Goal: Task Accomplishment & Management: Manage account settings

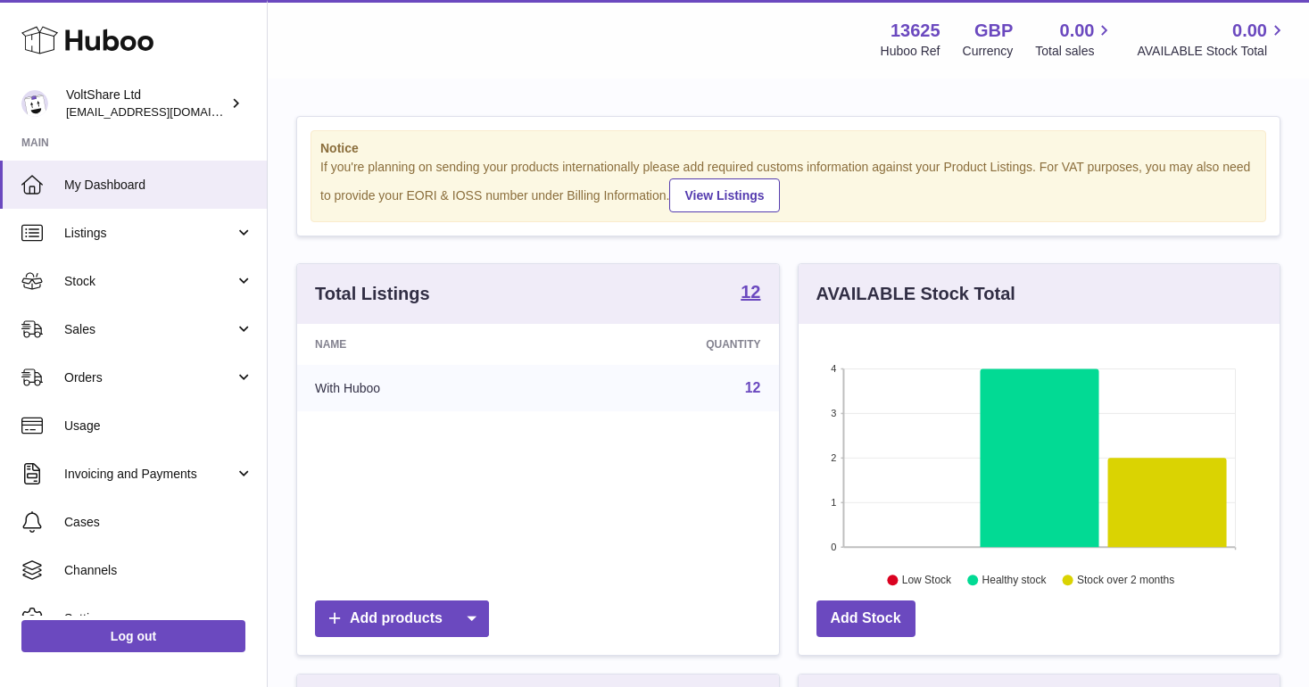
scroll to position [278, 481]
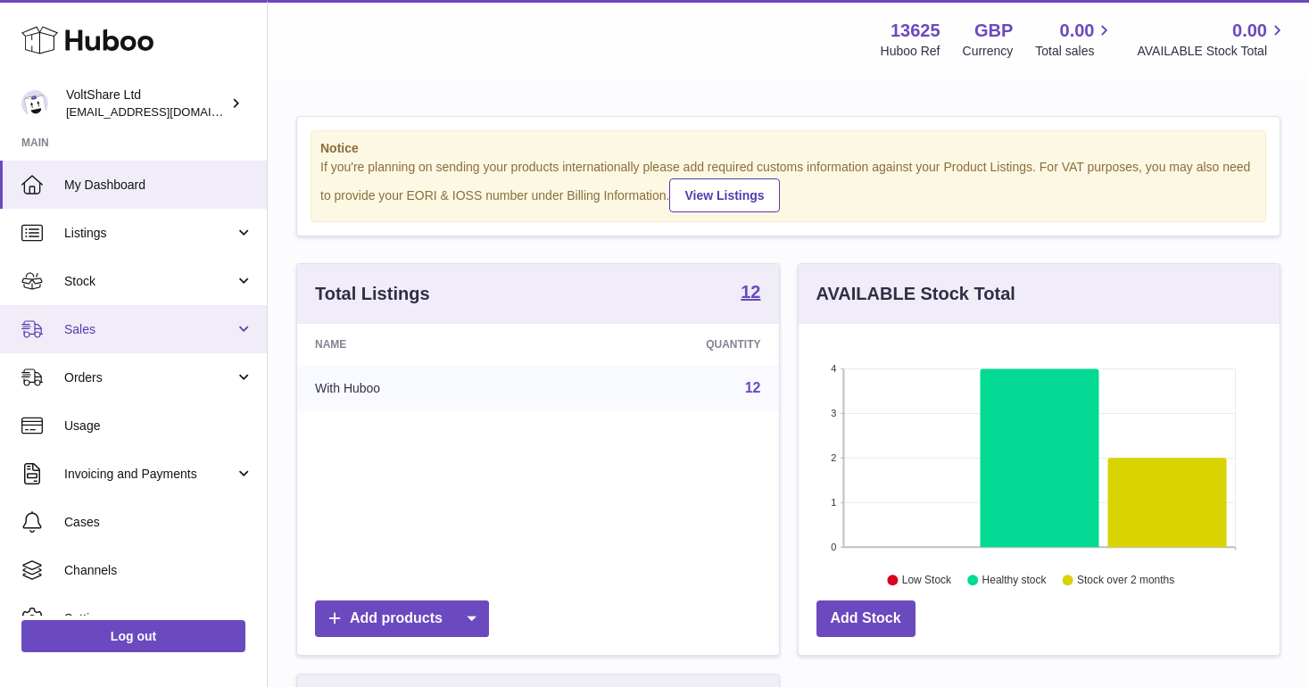
click at [167, 327] on span "Sales" at bounding box center [149, 329] width 170 height 17
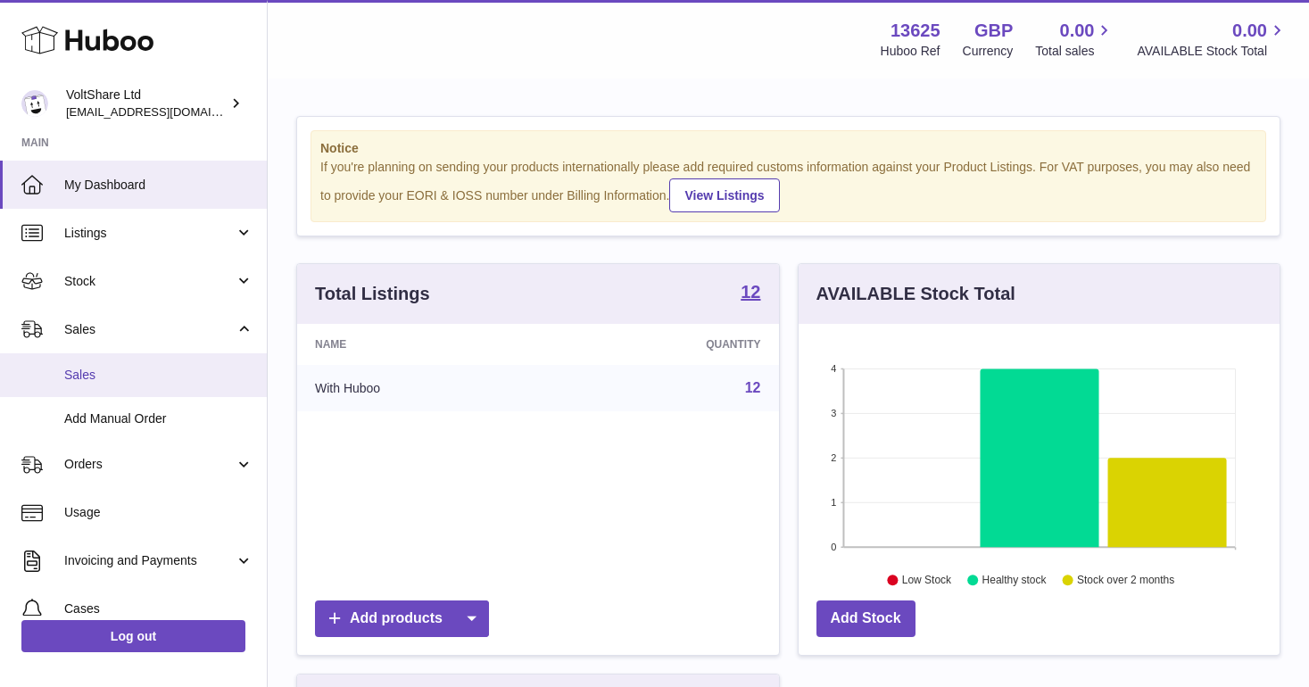
click at [107, 383] on link "Sales" at bounding box center [133, 375] width 267 height 44
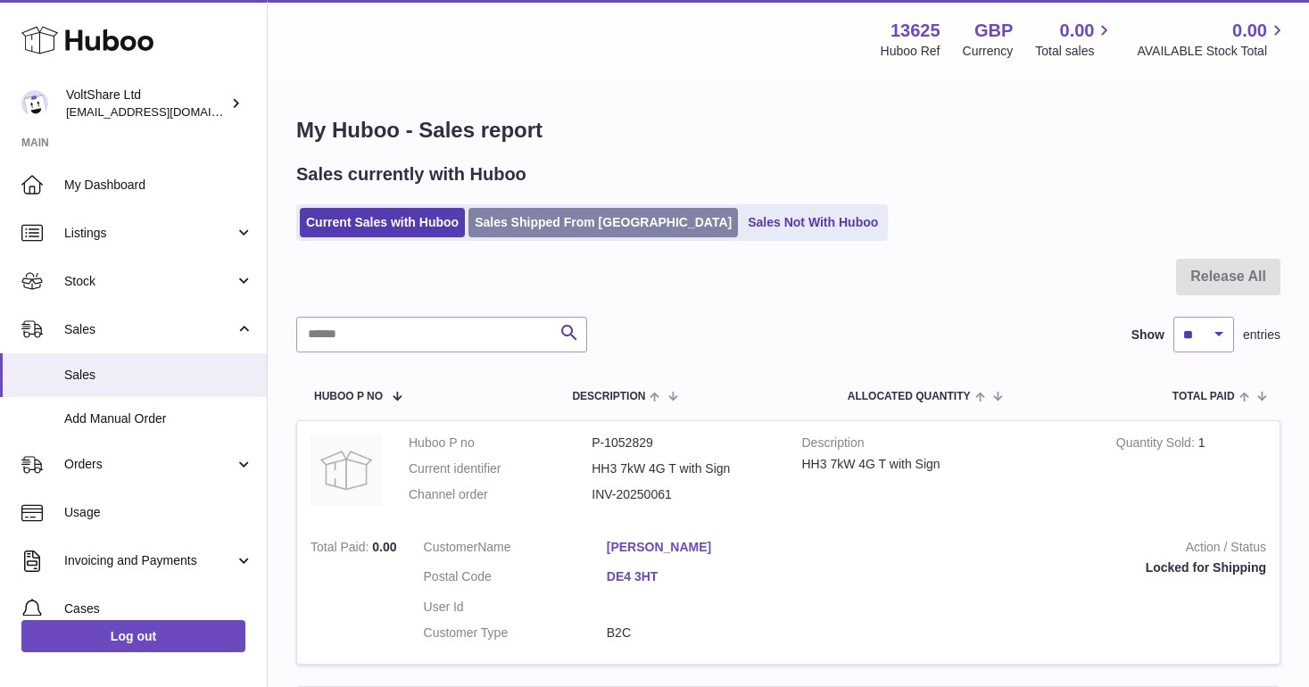
click at [566, 228] on link "Sales Shipped From [GEOGRAPHIC_DATA]" at bounding box center [604, 222] width 270 height 29
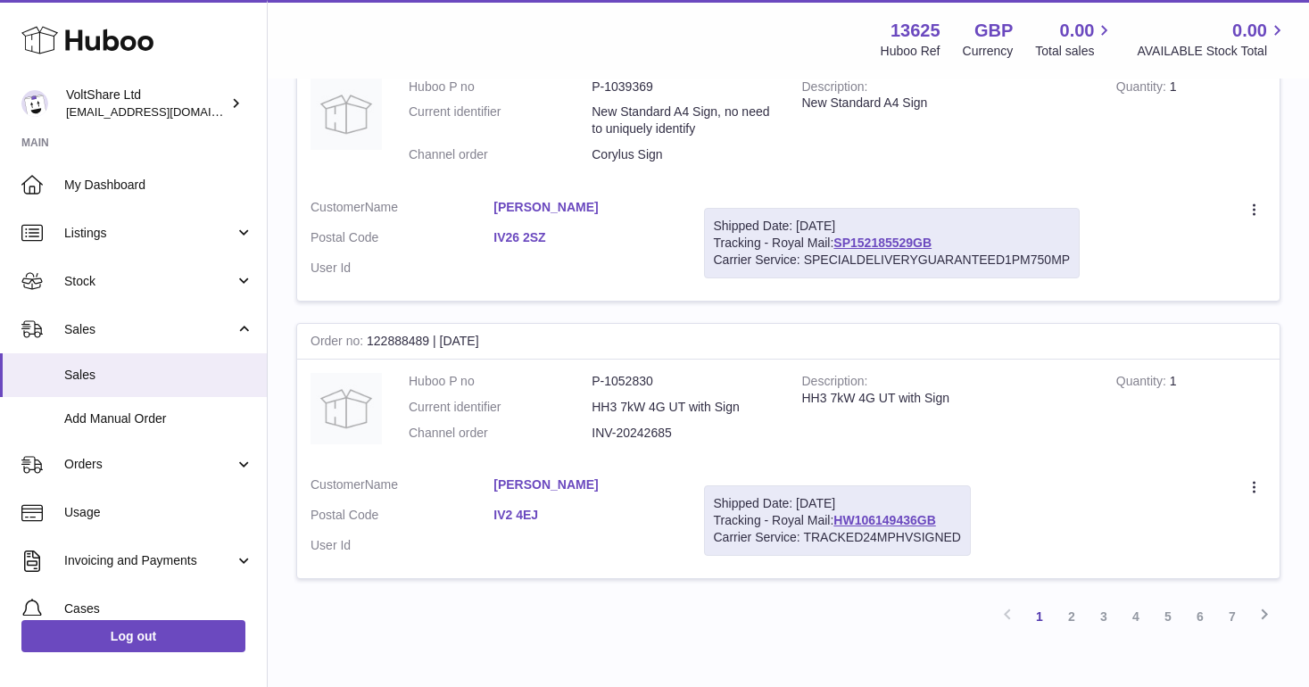
scroll to position [2639, 0]
click at [653, 427] on dd "INV-20242685" at bounding box center [683, 435] width 183 height 17
click at [686, 427] on dd "INV-20242685" at bounding box center [683, 435] width 183 height 17
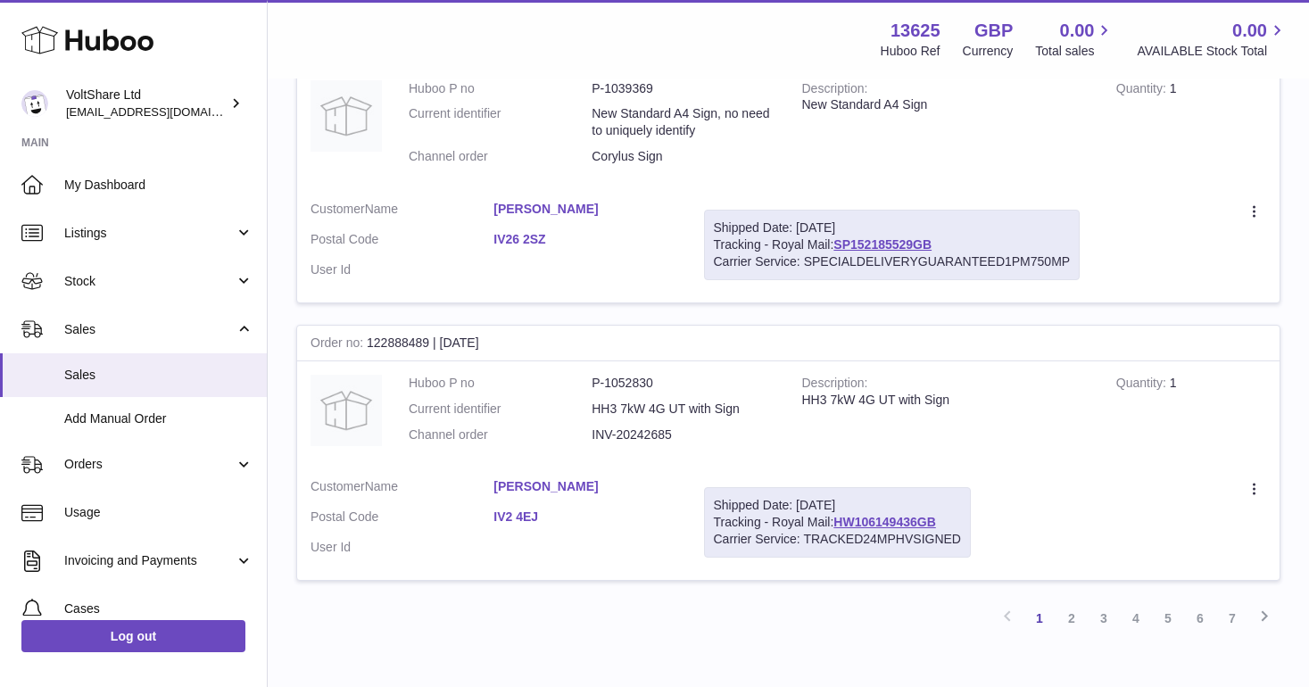
click at [633, 427] on dd "INV-20242685" at bounding box center [683, 435] width 183 height 17
drag, startPoint x: 683, startPoint y: 386, endPoint x: 590, endPoint y: 381, distance: 93.0
click at [590, 381] on dl "Huboo P no P-1052830 Current identifier HH3 7kW 4G UT with Sign Channel order I…" at bounding box center [592, 414] width 367 height 78
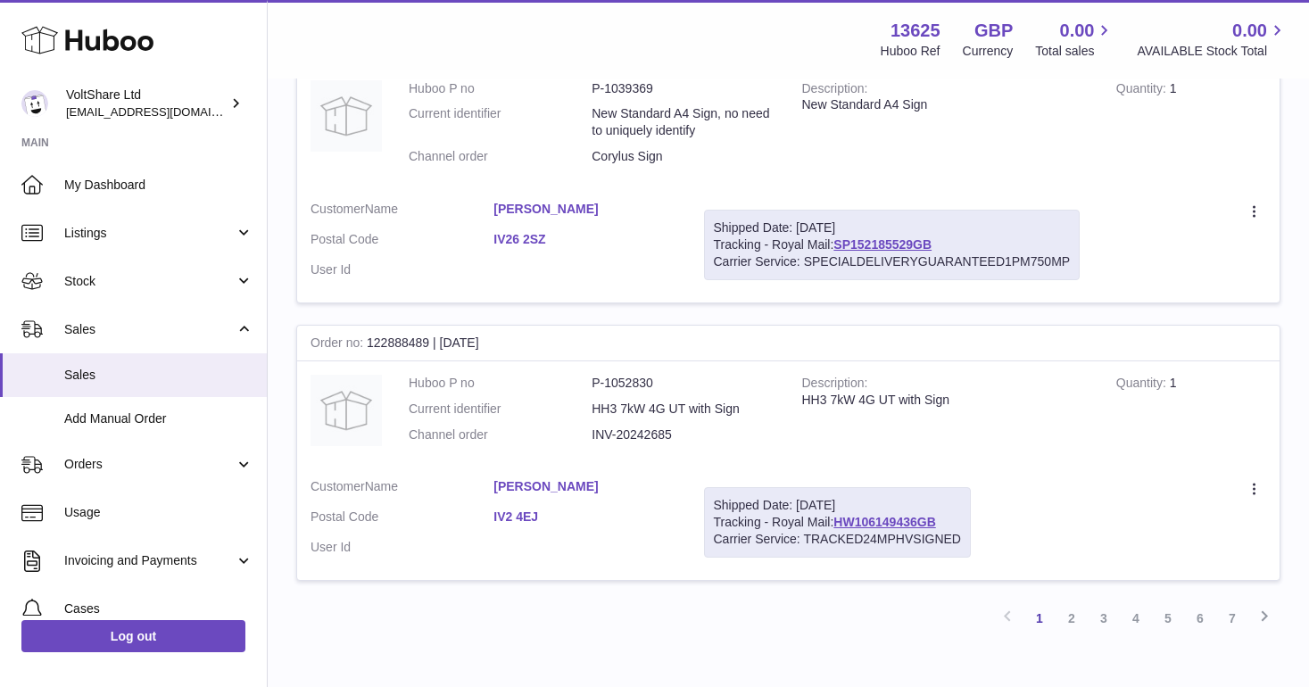
copy dl "INV-20242685"
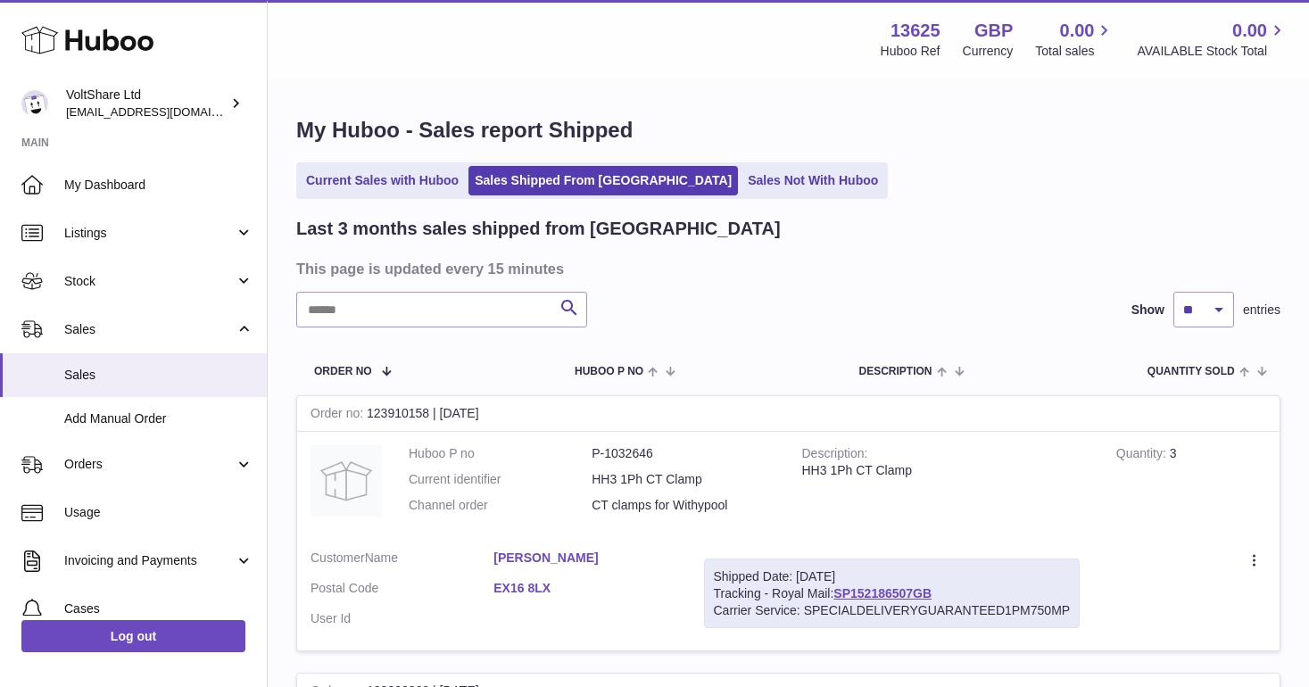
scroll to position [0, 0]
click at [406, 185] on link "Current Sales with Huboo" at bounding box center [382, 180] width 165 height 29
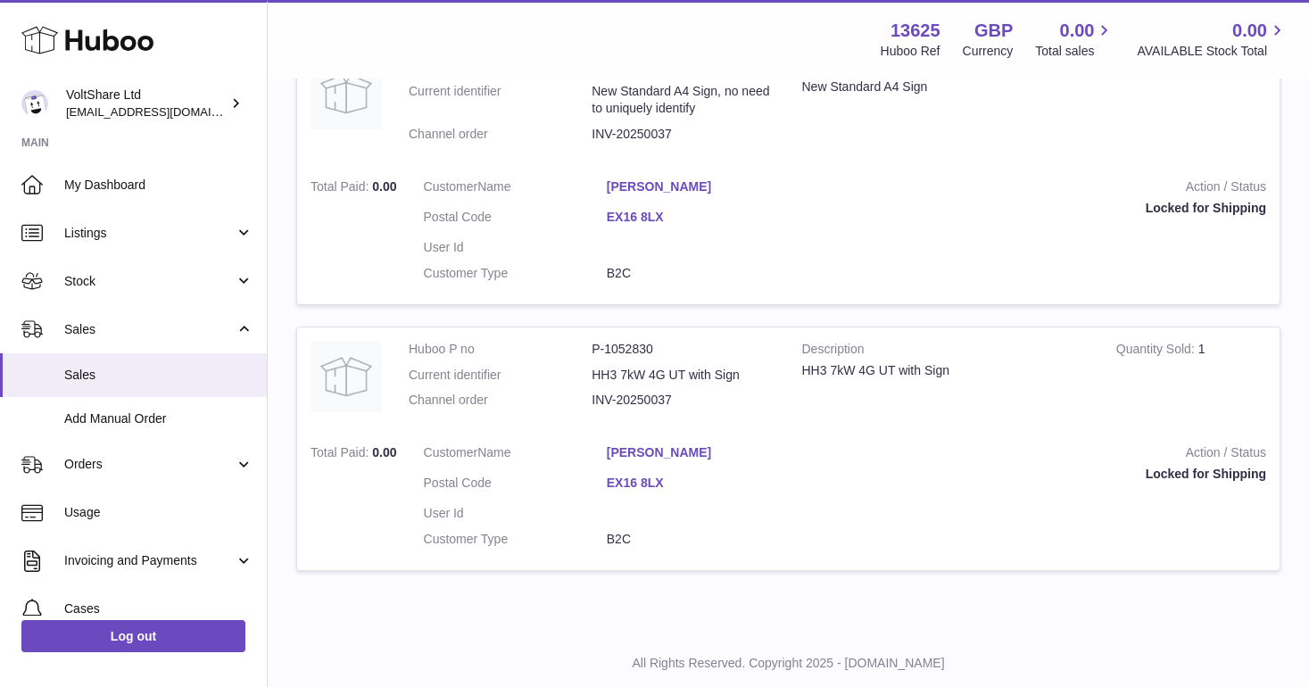
scroll to position [1150, 0]
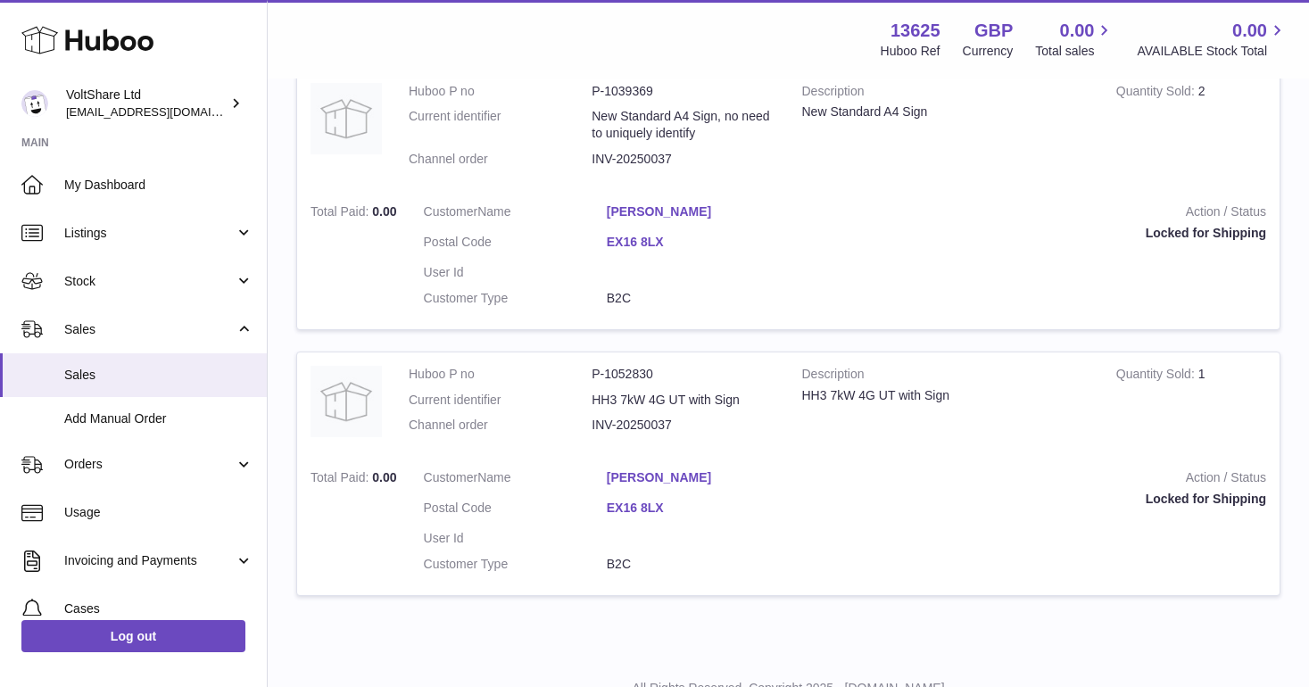
click at [771, 560] on td "Customer Name [PERSON_NAME] Postal Code EX16 8LX User Id Customer Type B2C" at bounding box center [608, 525] width 394 height 139
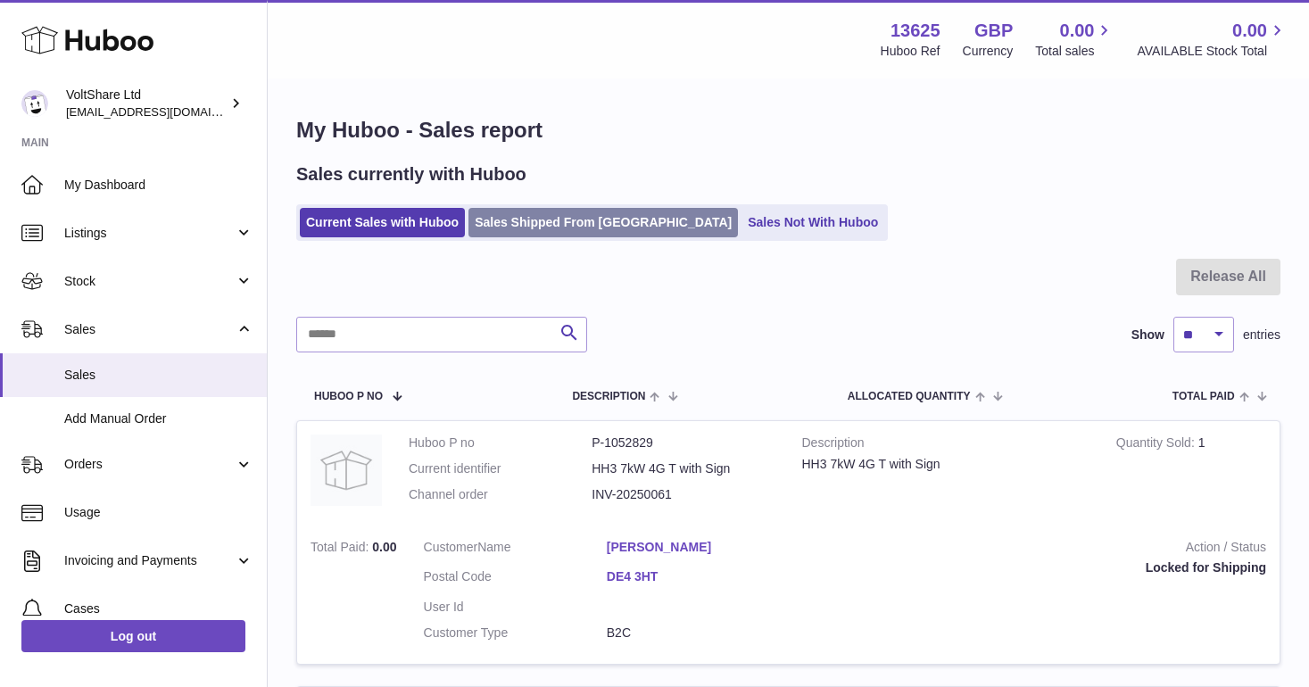
scroll to position [0, 0]
click at [550, 225] on link "Sales Shipped From [GEOGRAPHIC_DATA]" at bounding box center [604, 222] width 270 height 29
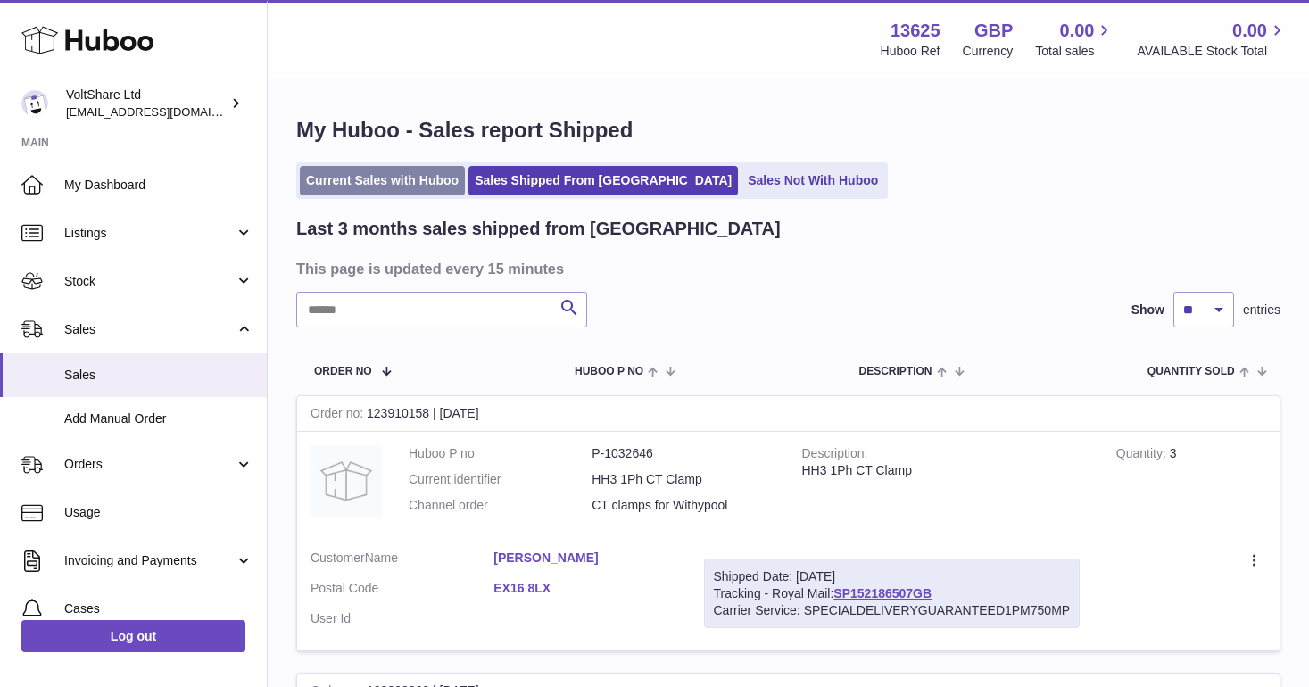
click at [400, 182] on link "Current Sales with Huboo" at bounding box center [382, 180] width 165 height 29
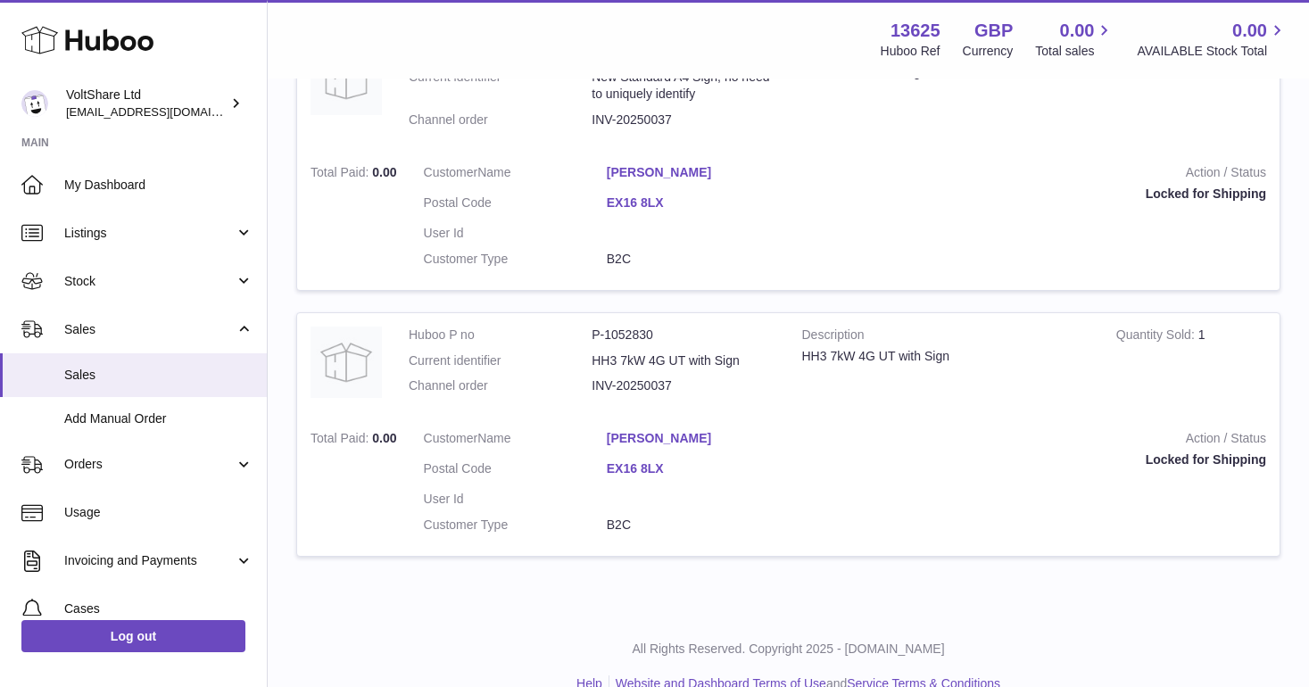
scroll to position [1189, 0]
click at [654, 431] on link "[PERSON_NAME]" at bounding box center [698, 439] width 183 height 17
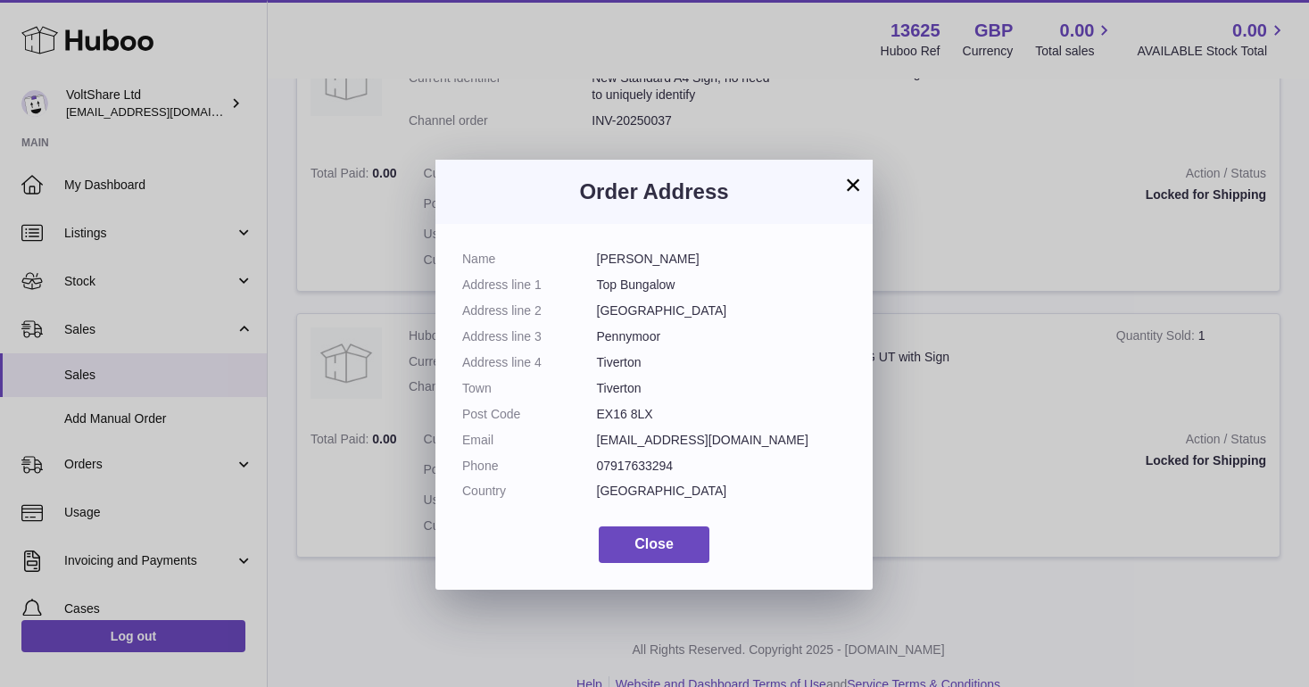
click at [844, 192] on button "×" at bounding box center [852, 184] width 21 height 21
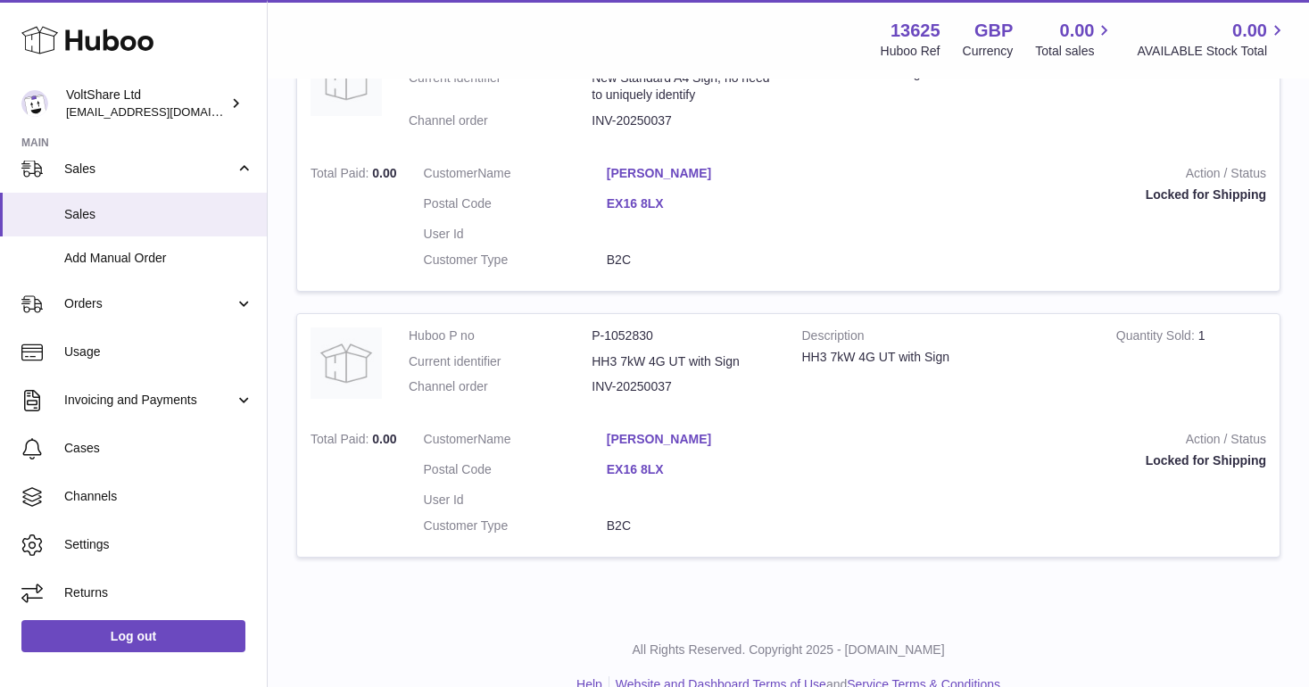
click at [630, 378] on dd "INV-20250037" at bounding box center [683, 386] width 183 height 17
click at [657, 378] on dd "INV-20250037" at bounding box center [683, 386] width 183 height 17
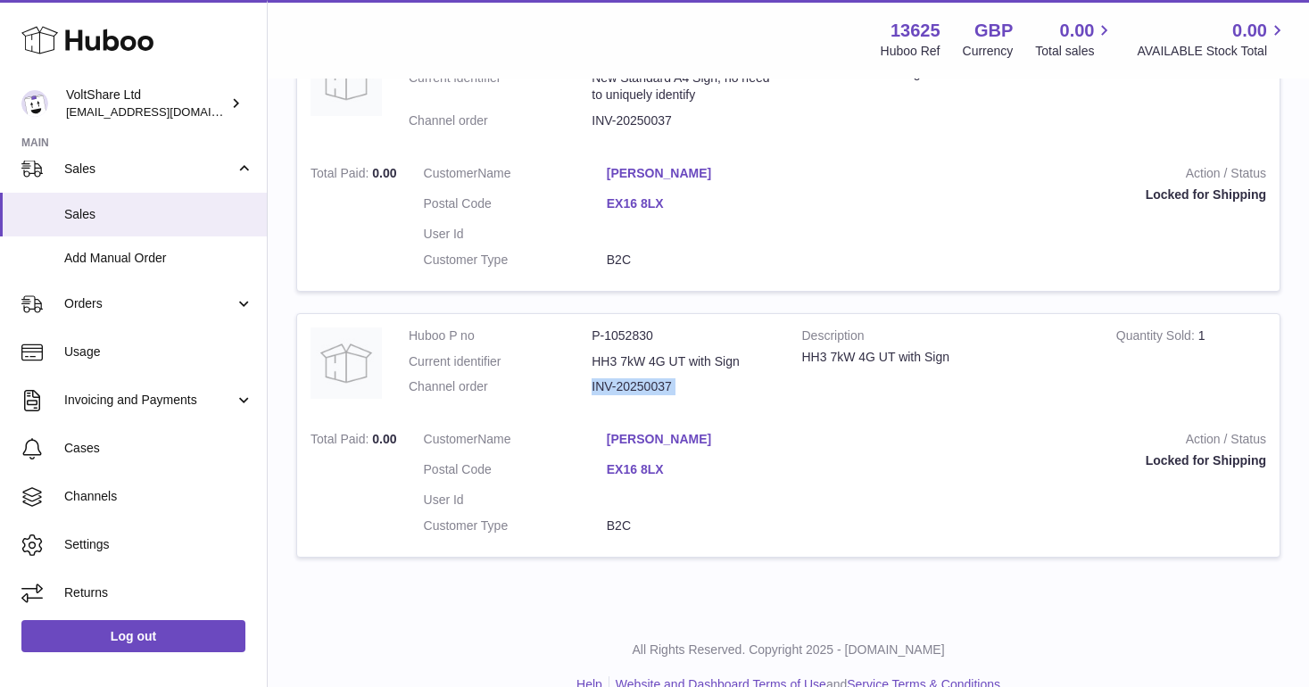
click at [657, 378] on dd "INV-20250037" at bounding box center [683, 386] width 183 height 17
copy tr "INV-20250037"
click at [476, 615] on div "All Rights Reserved. Copyright 2025 - Huboo.co.uk Help Website and Dashboard Te…" at bounding box center [788, 667] width 1041 height 105
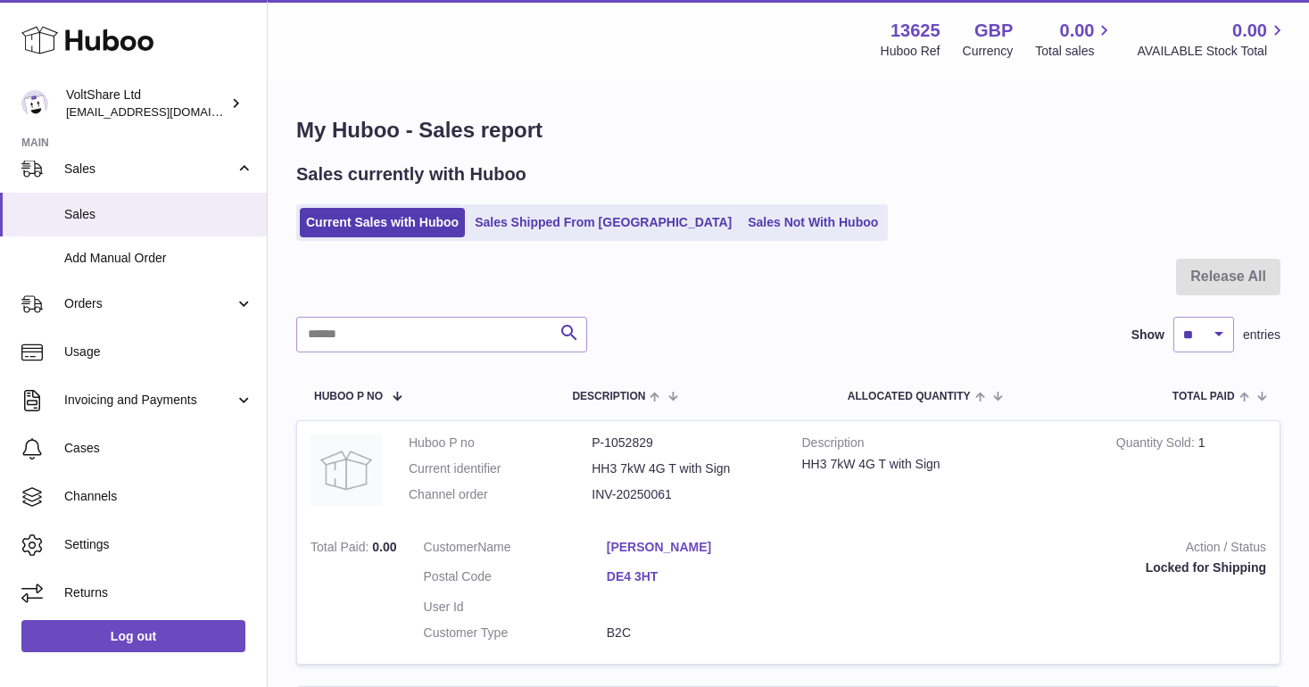
scroll to position [0, 0]
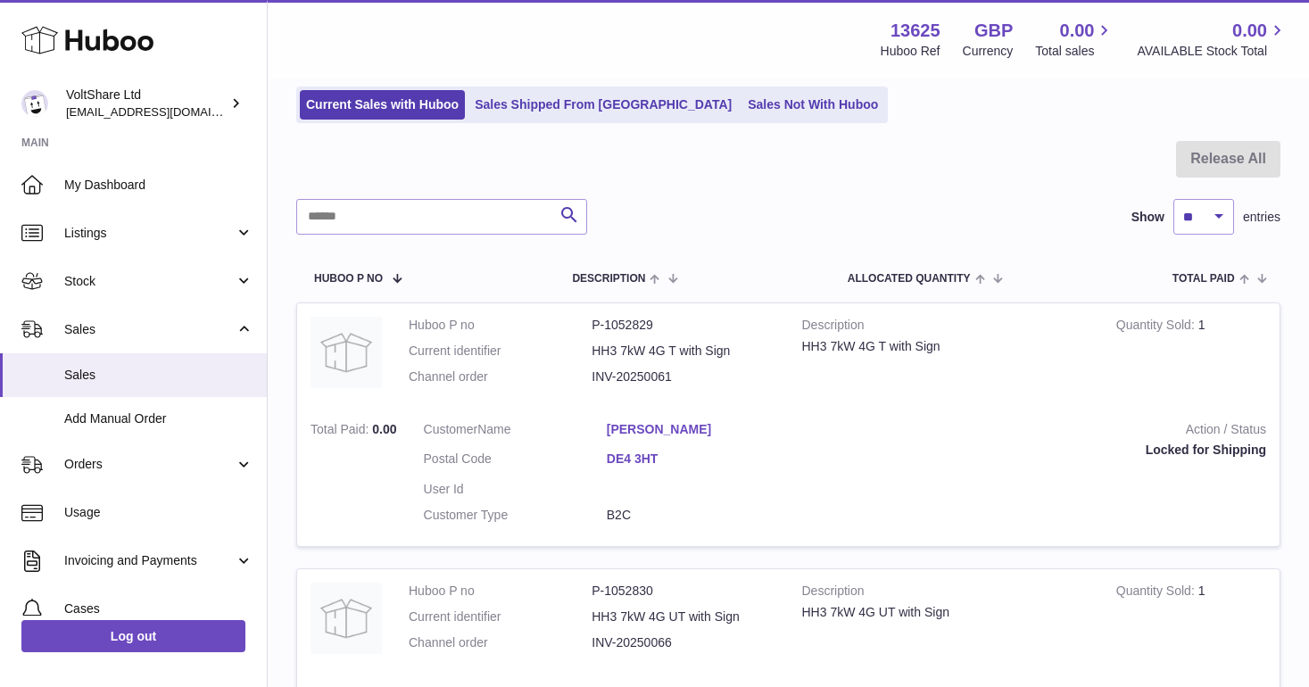
scroll to position [46, 0]
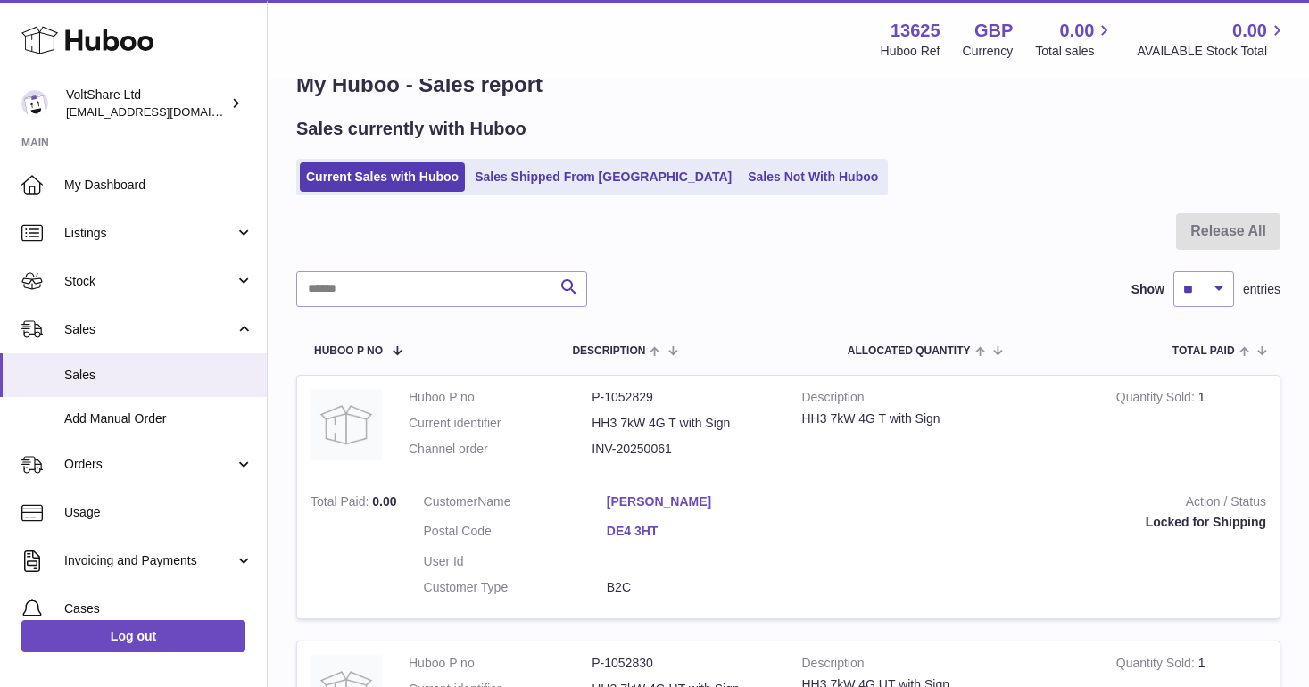
click at [583, 147] on div "Sales currently with Huboo Current Sales with Huboo Sales Shipped From Huboo Sa…" at bounding box center [788, 156] width 984 height 79
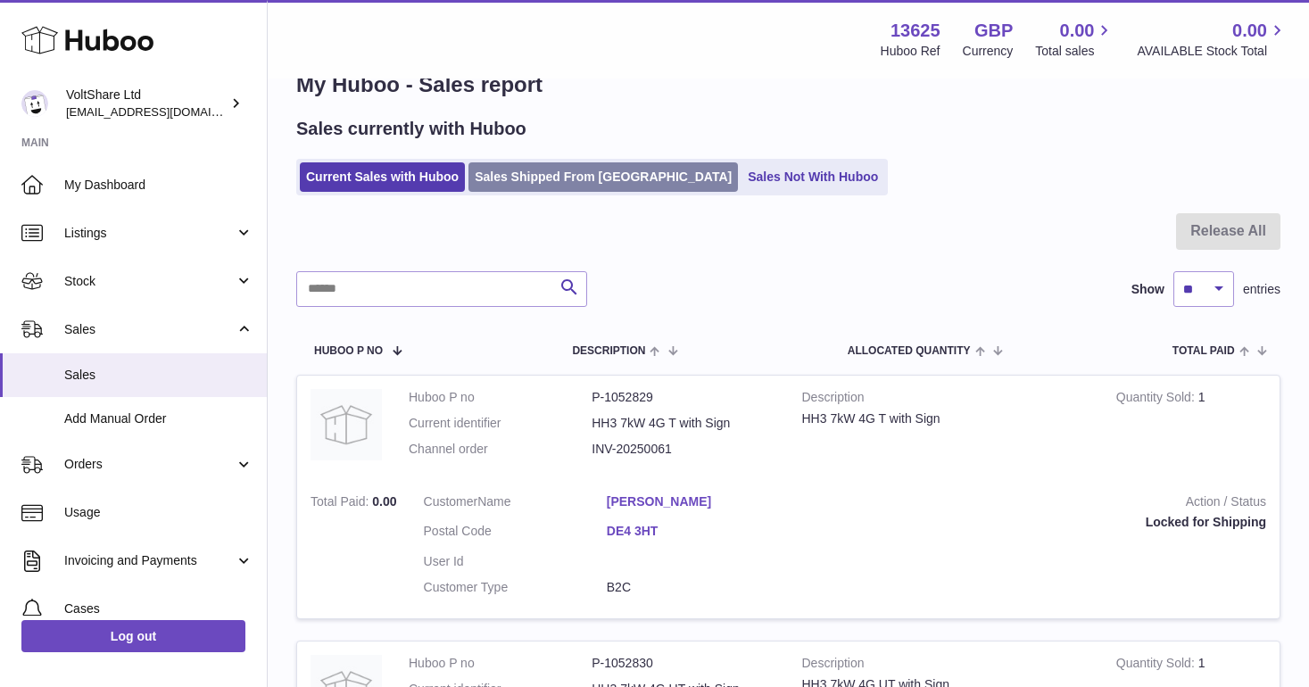
click at [595, 167] on link "Sales Shipped From [GEOGRAPHIC_DATA]" at bounding box center [604, 176] width 270 height 29
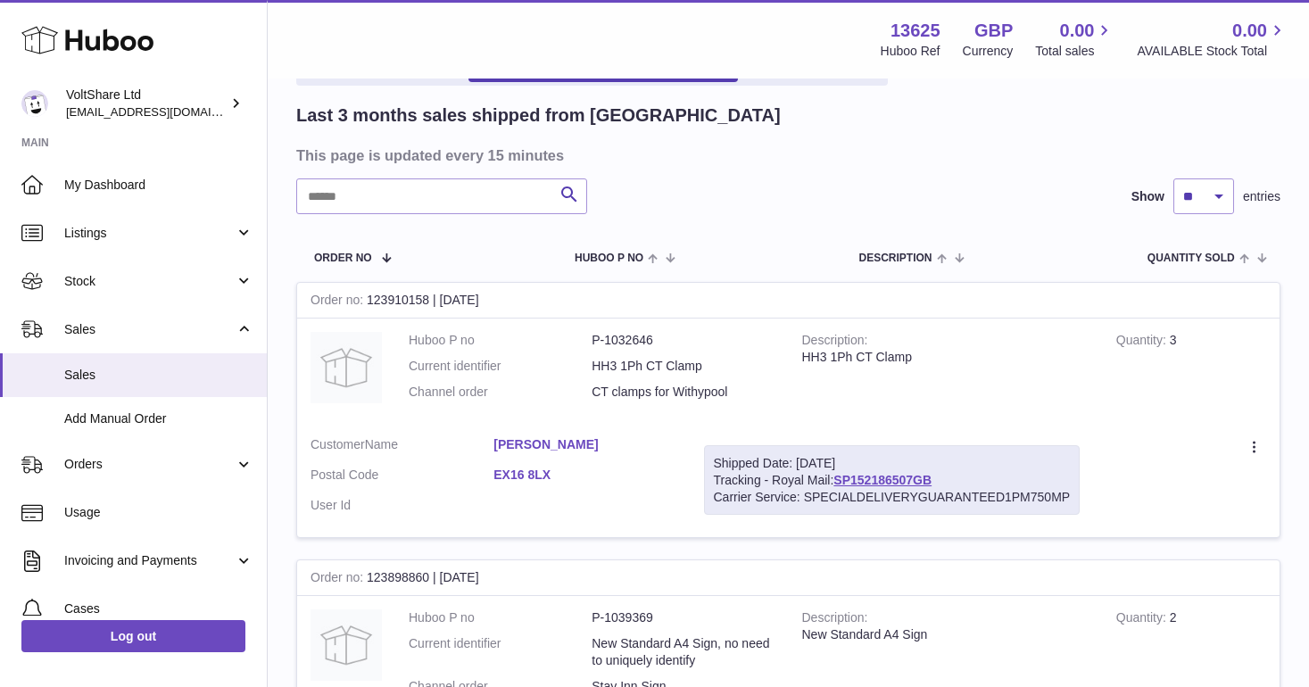
scroll to position [112, 0]
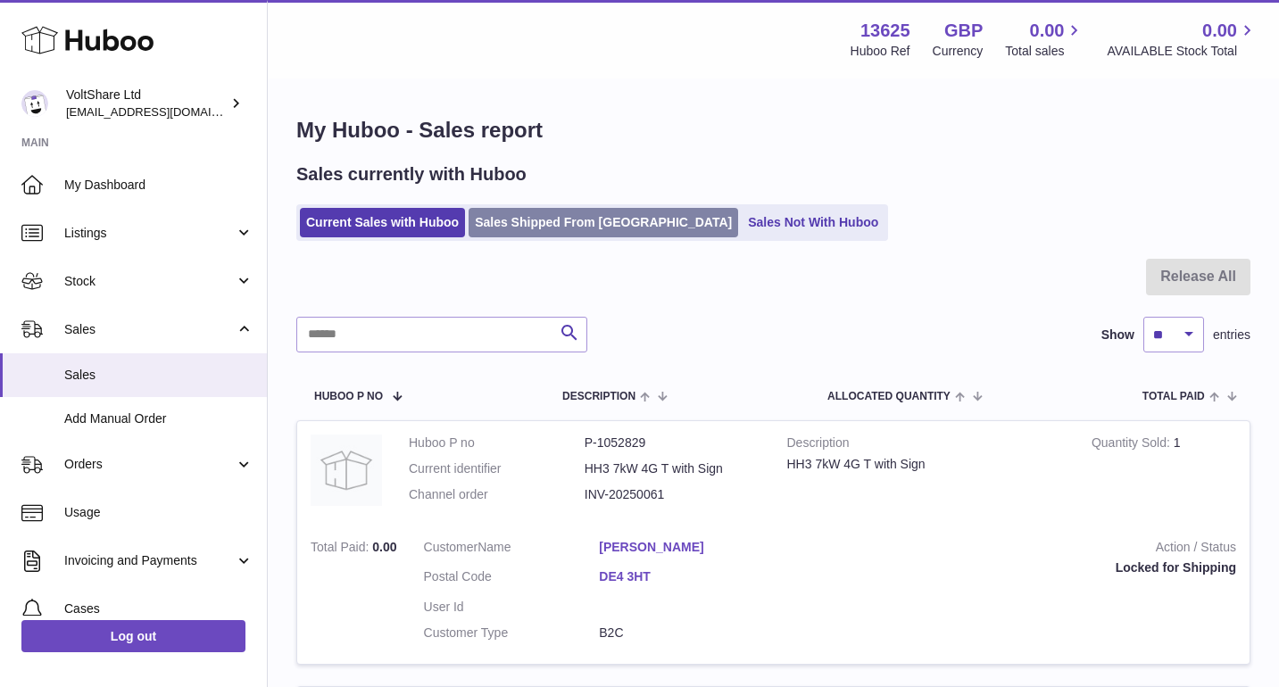
click at [552, 215] on link "Sales Shipped From [GEOGRAPHIC_DATA]" at bounding box center [604, 222] width 270 height 29
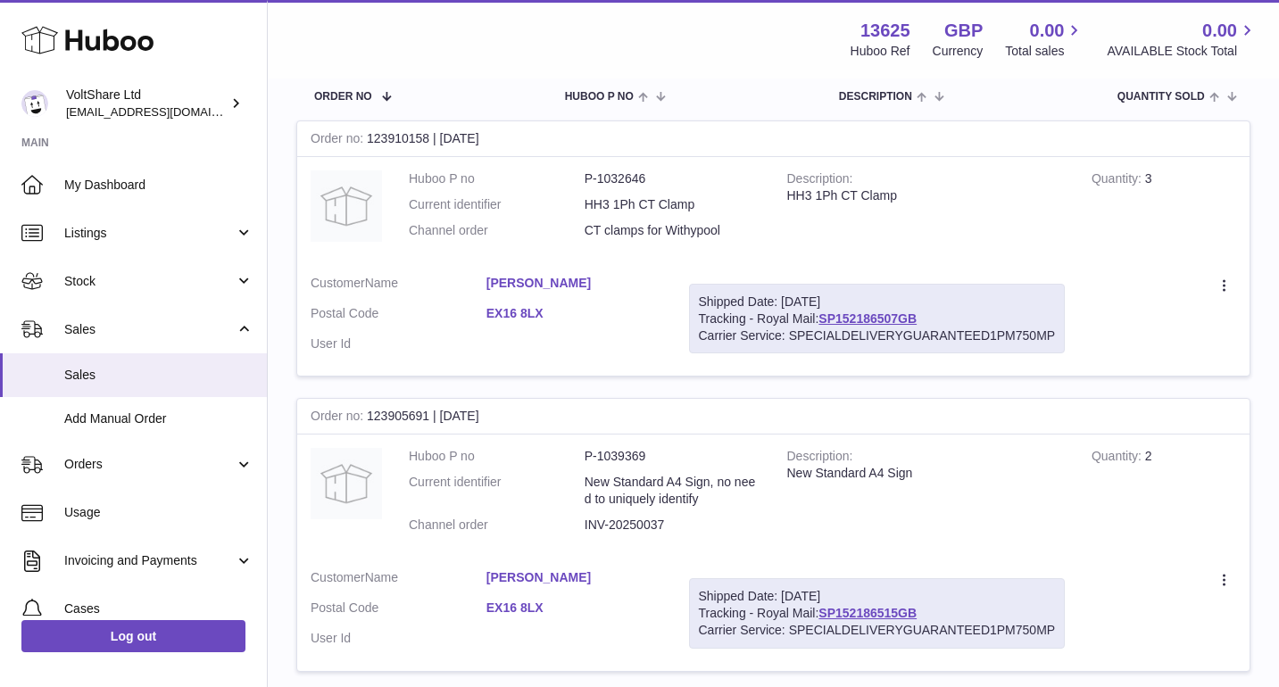
scroll to position [446, 0]
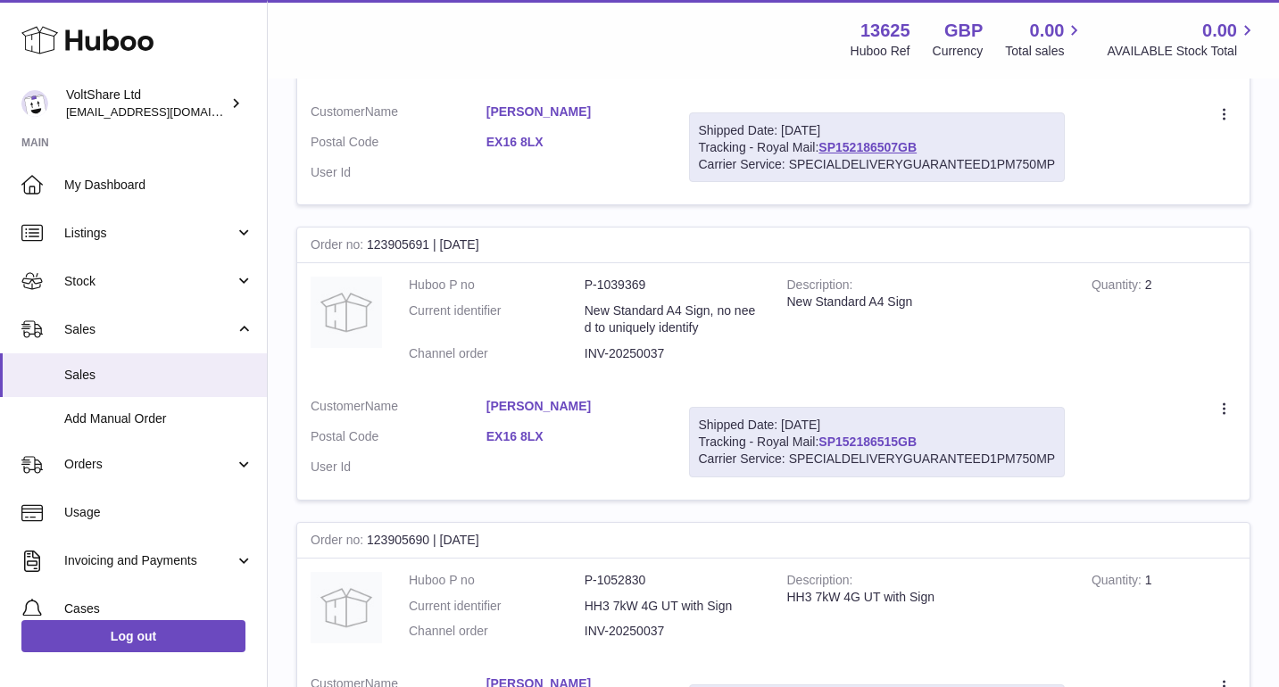
click at [868, 435] on link "SP152186515GB" at bounding box center [867, 442] width 98 height 14
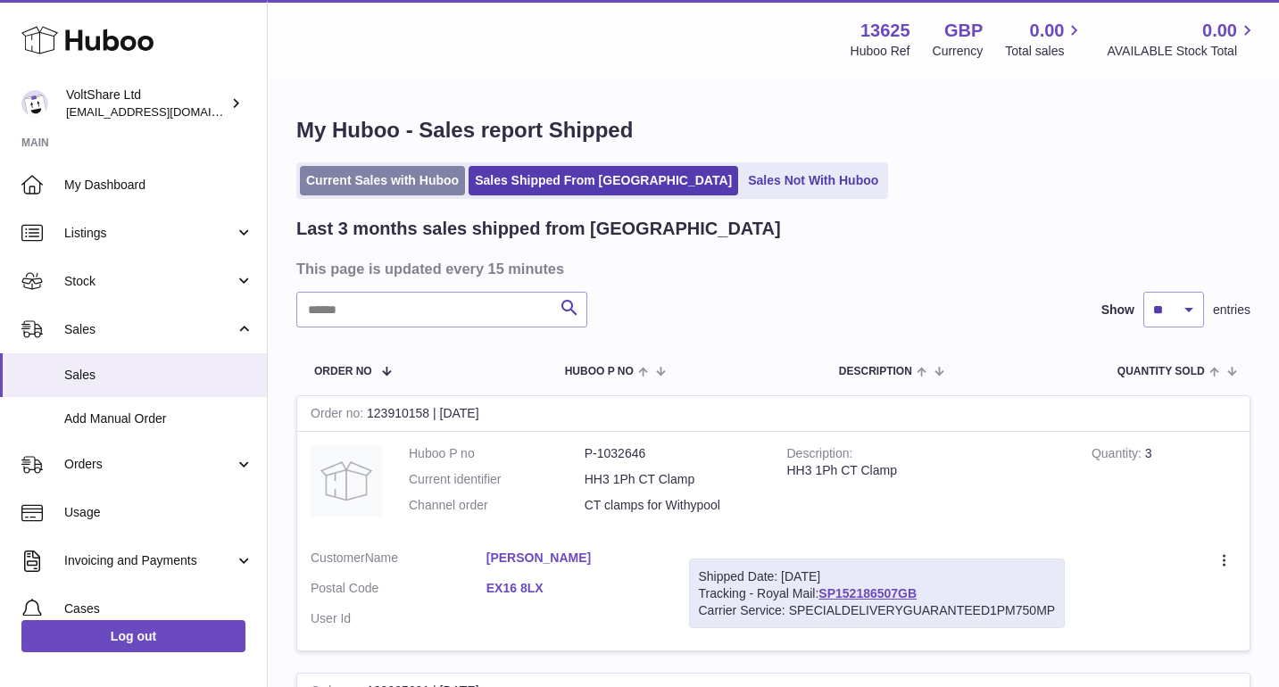
scroll to position [0, 0]
click at [401, 190] on link "Current Sales with Huboo" at bounding box center [382, 180] width 165 height 29
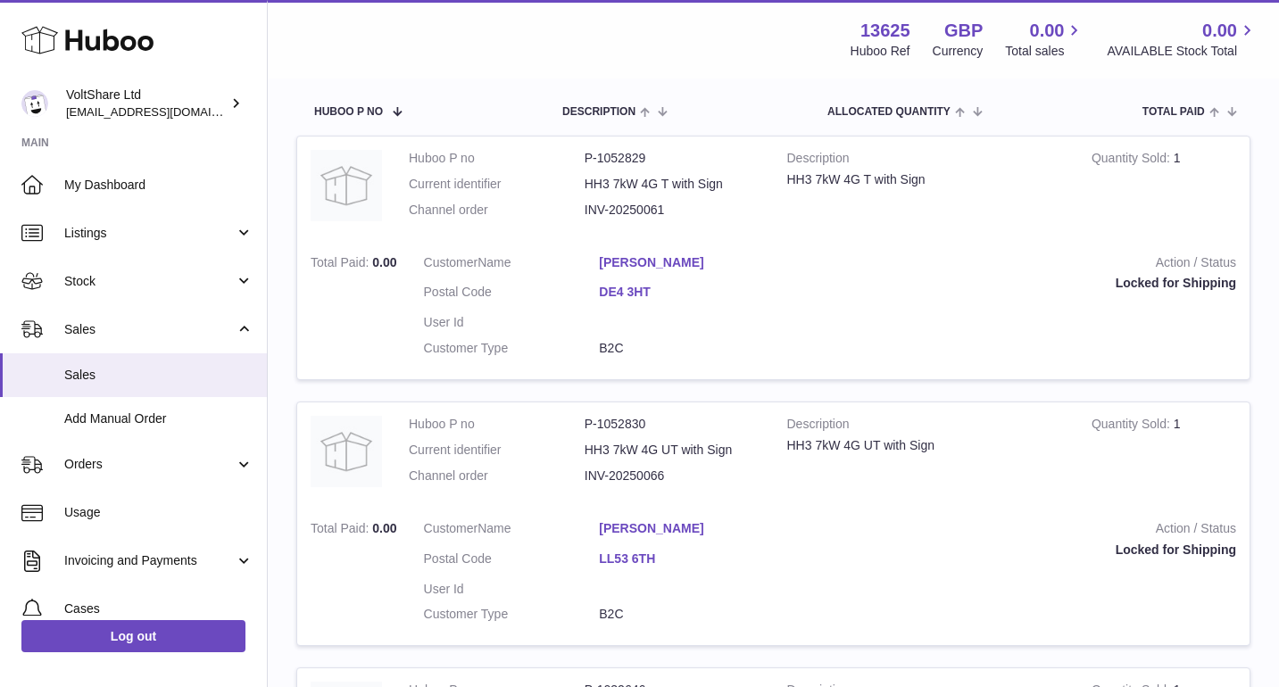
scroll to position [209, 0]
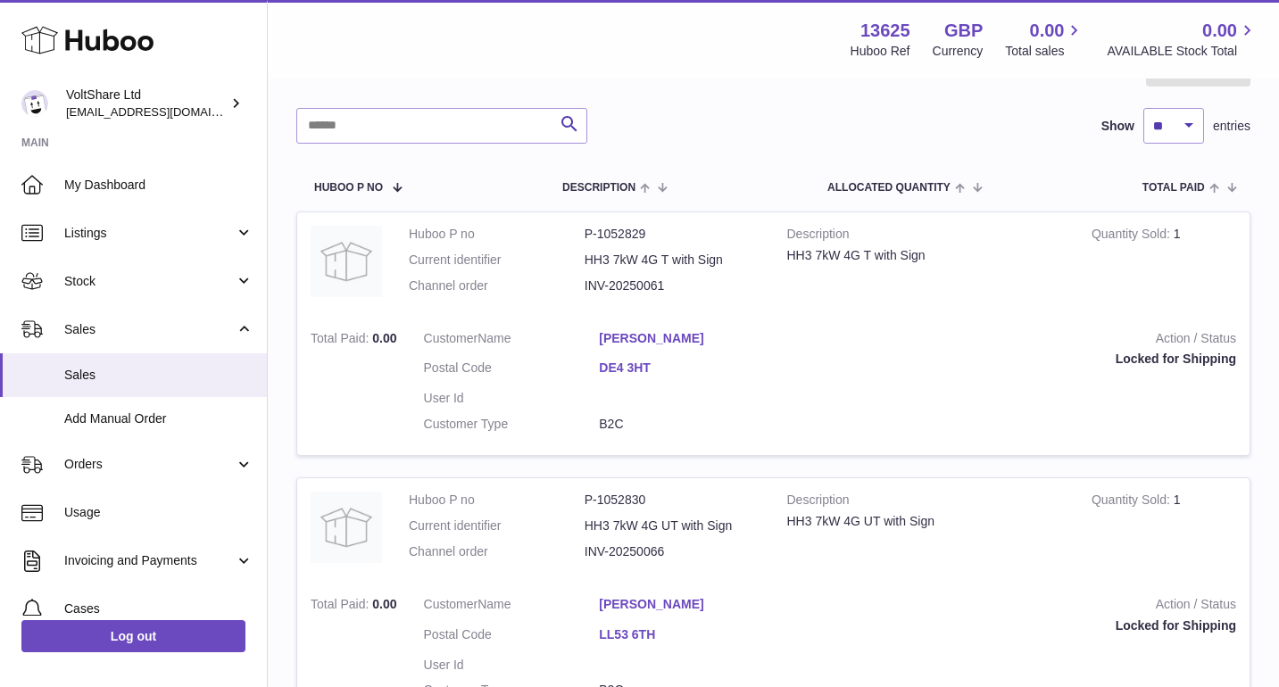
click at [636, 288] on dd "INV-20250061" at bounding box center [673, 286] width 176 height 17
click at [636, 278] on dd "INV-20250061" at bounding box center [673, 286] width 176 height 17
click at [614, 286] on dd "INV-20250061" at bounding box center [673, 286] width 176 height 17
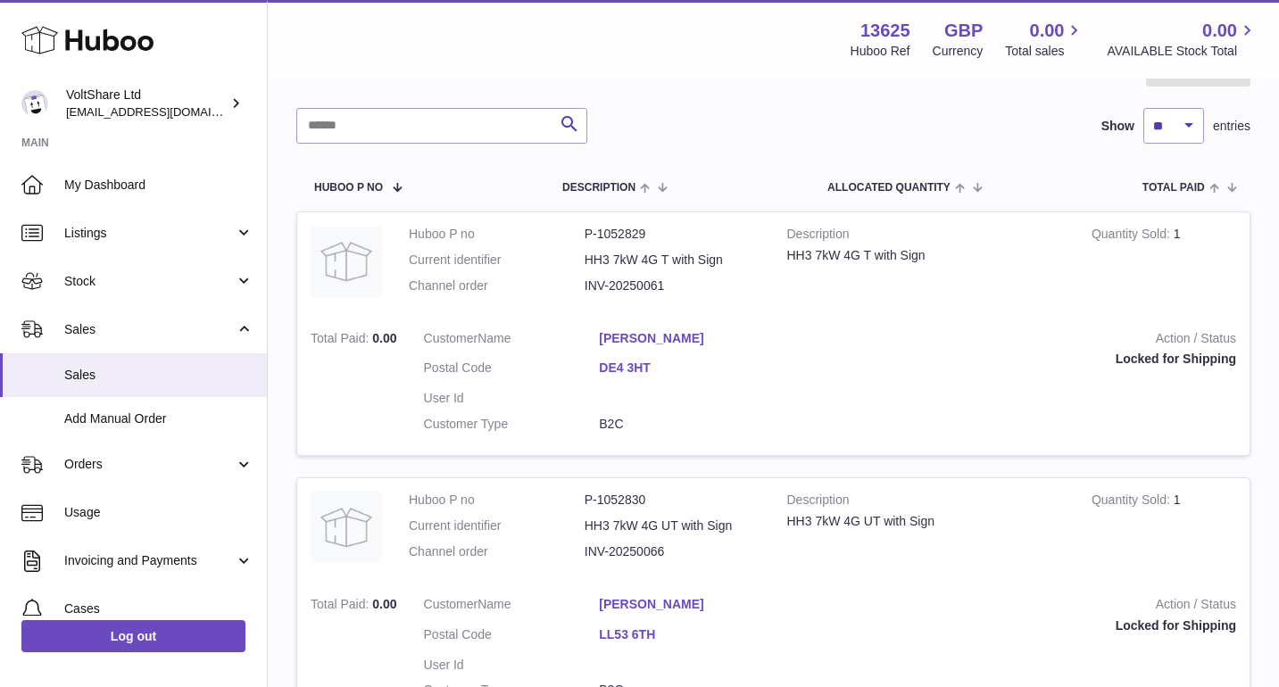
click at [615, 286] on dd "INV-20250061" at bounding box center [673, 286] width 176 height 17
click at [629, 286] on dd "INV-20250061" at bounding box center [673, 286] width 176 height 17
click at [675, 278] on dd "INV-20250061" at bounding box center [673, 286] width 176 height 17
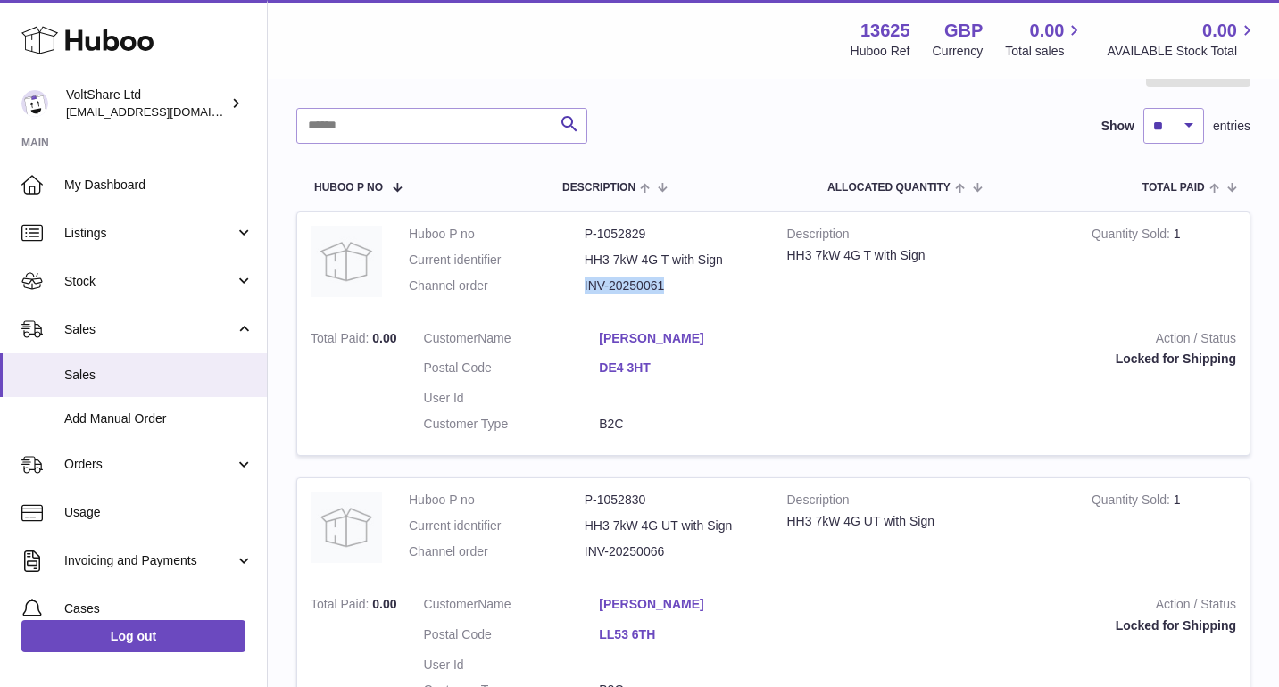
drag, startPoint x: 674, startPoint y: 281, endPoint x: 584, endPoint y: 281, distance: 90.1
click at [585, 281] on dd "INV-20250061" at bounding box center [673, 286] width 176 height 17
copy dd "INV-20250061"
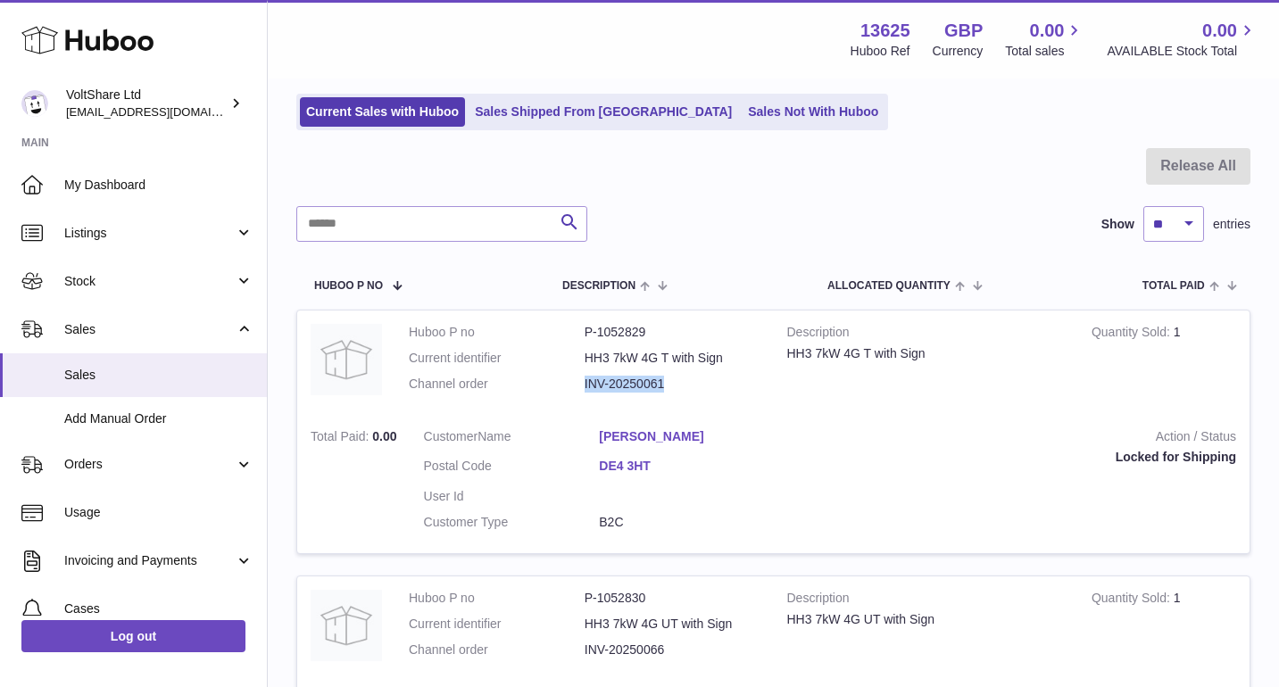
scroll to position [88, 0]
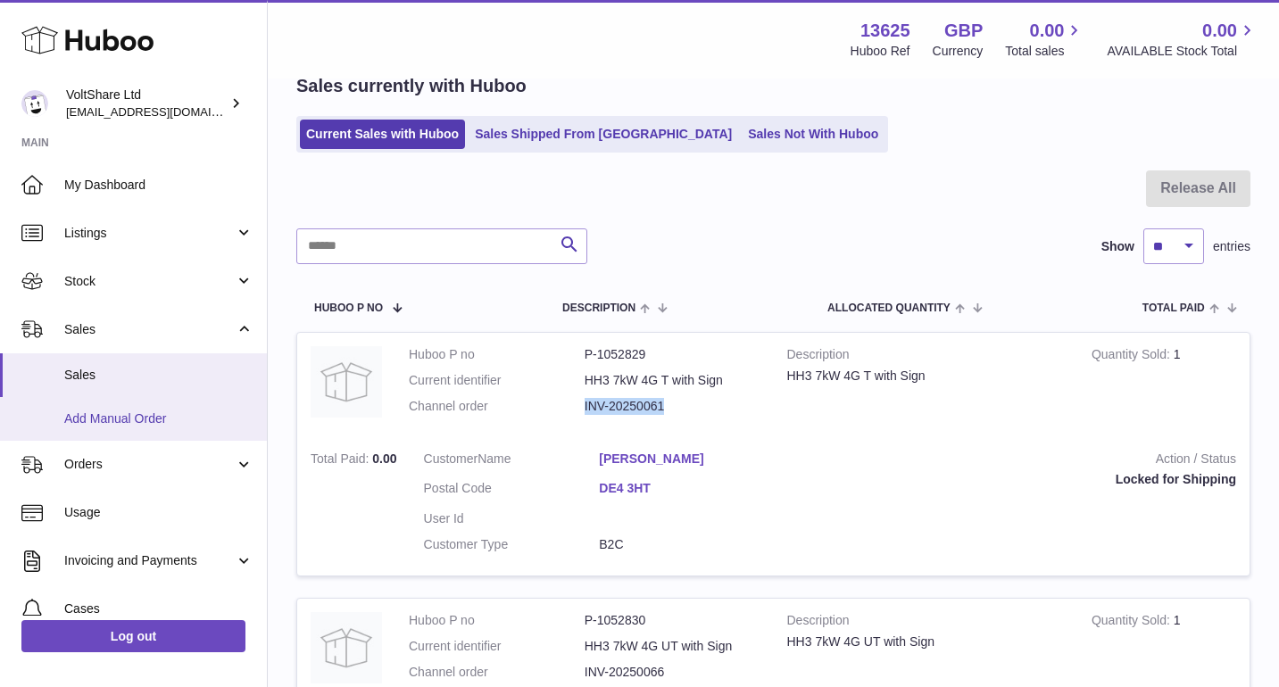
click at [144, 415] on span "Add Manual Order" at bounding box center [158, 419] width 189 height 17
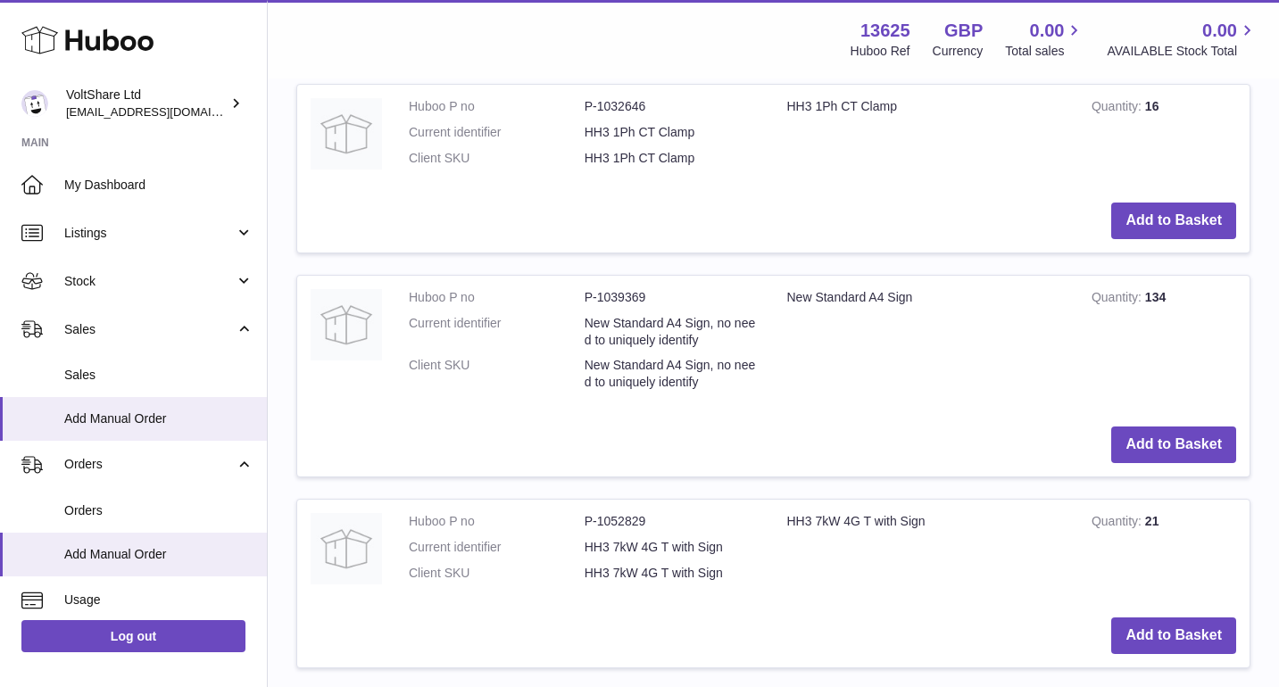
scroll to position [1873, 0]
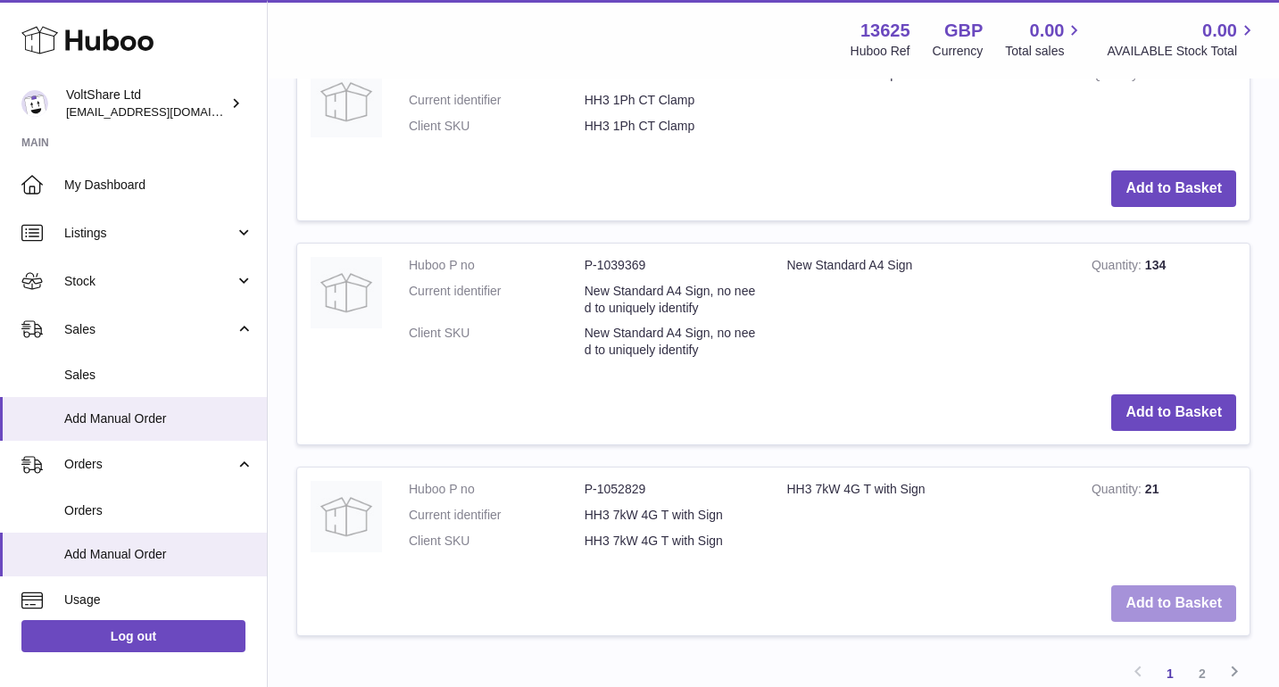
click at [1173, 585] on button "Add to Basket" at bounding box center [1173, 603] width 125 height 37
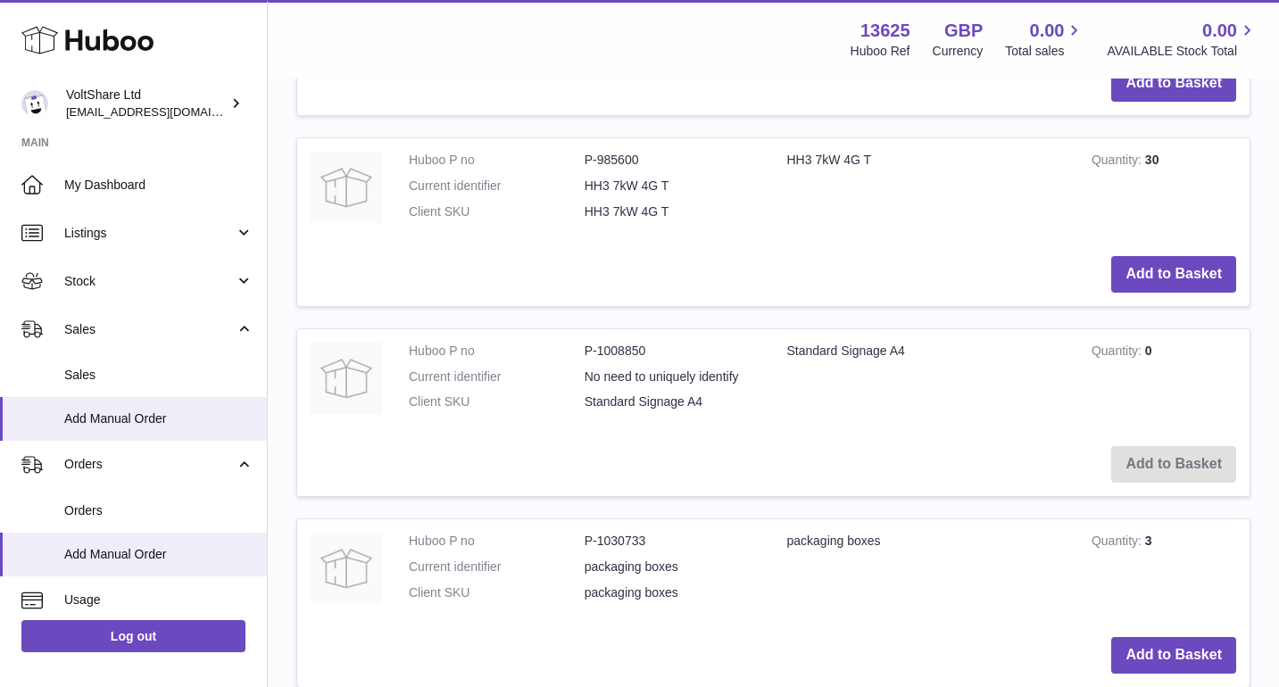
scroll to position [1744, 0]
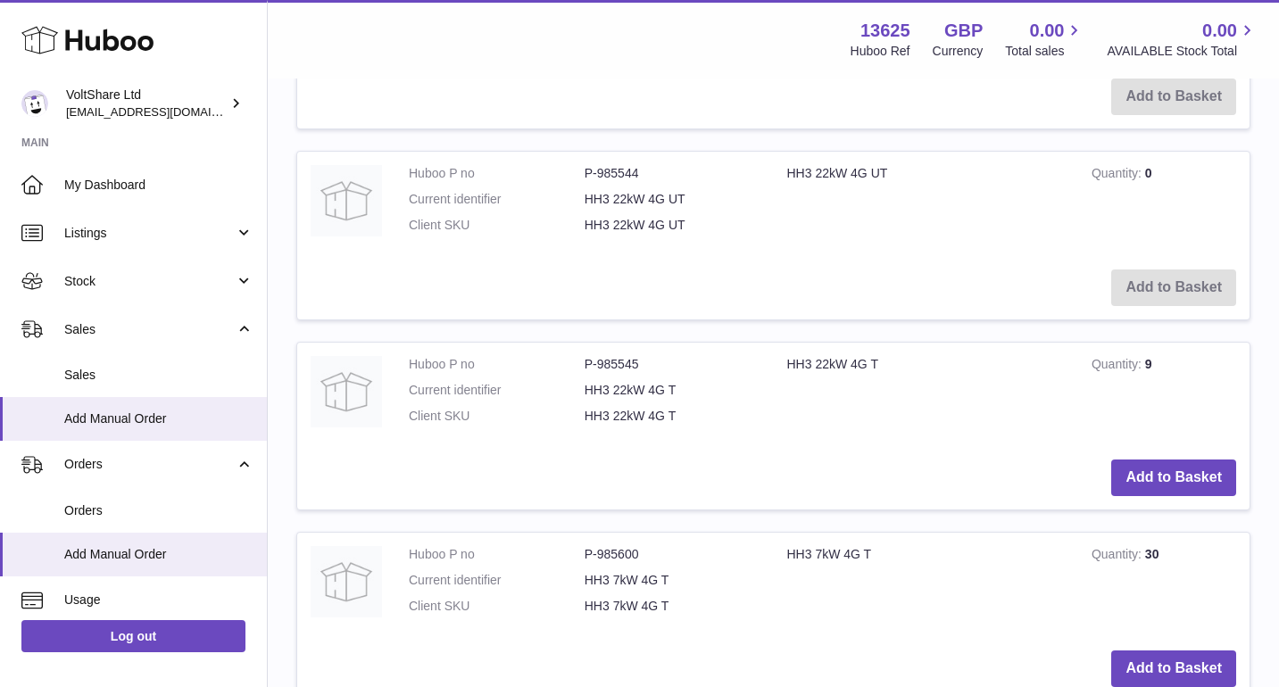
scroll to position [1022, 0]
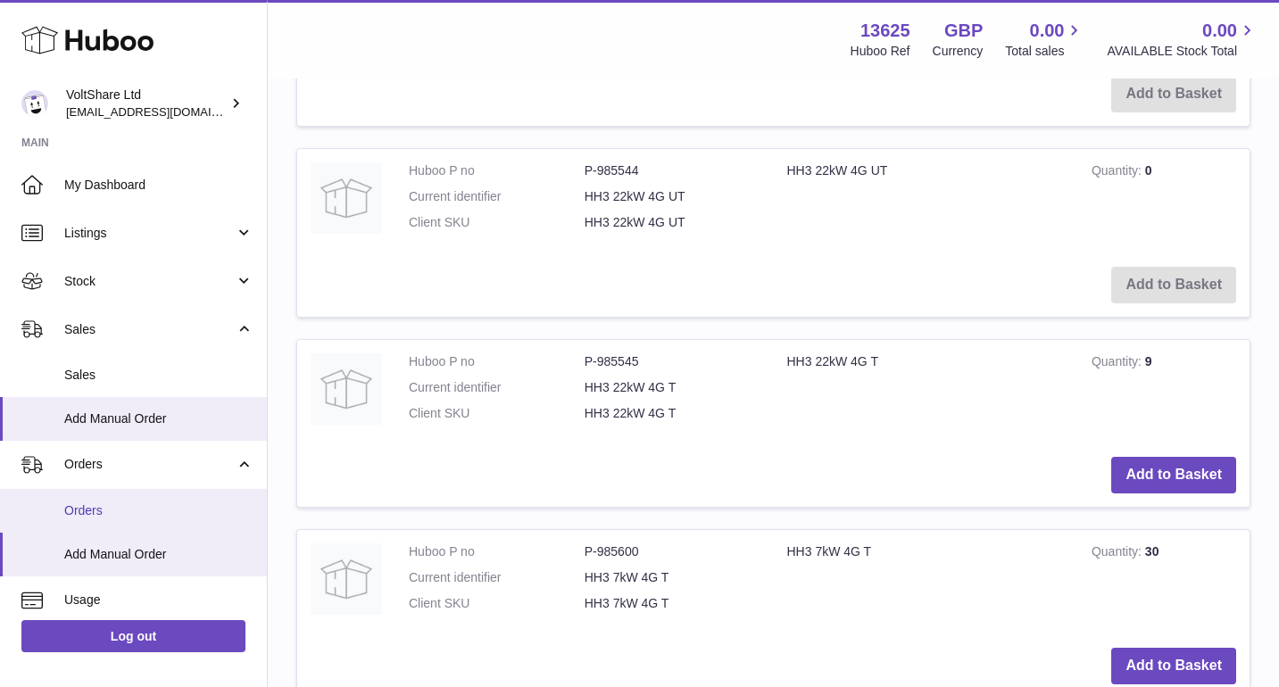
click at [120, 514] on span "Orders" at bounding box center [158, 510] width 189 height 17
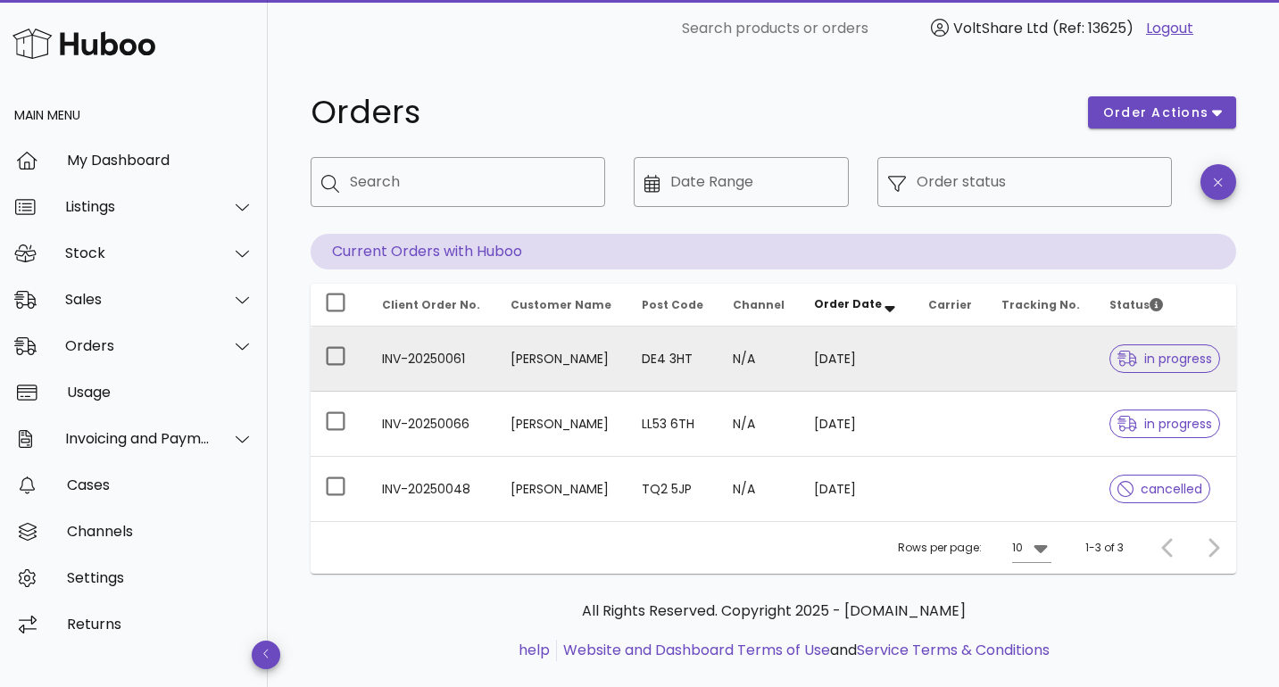
click at [607, 360] on td "Mark Fleming" at bounding box center [561, 359] width 131 height 65
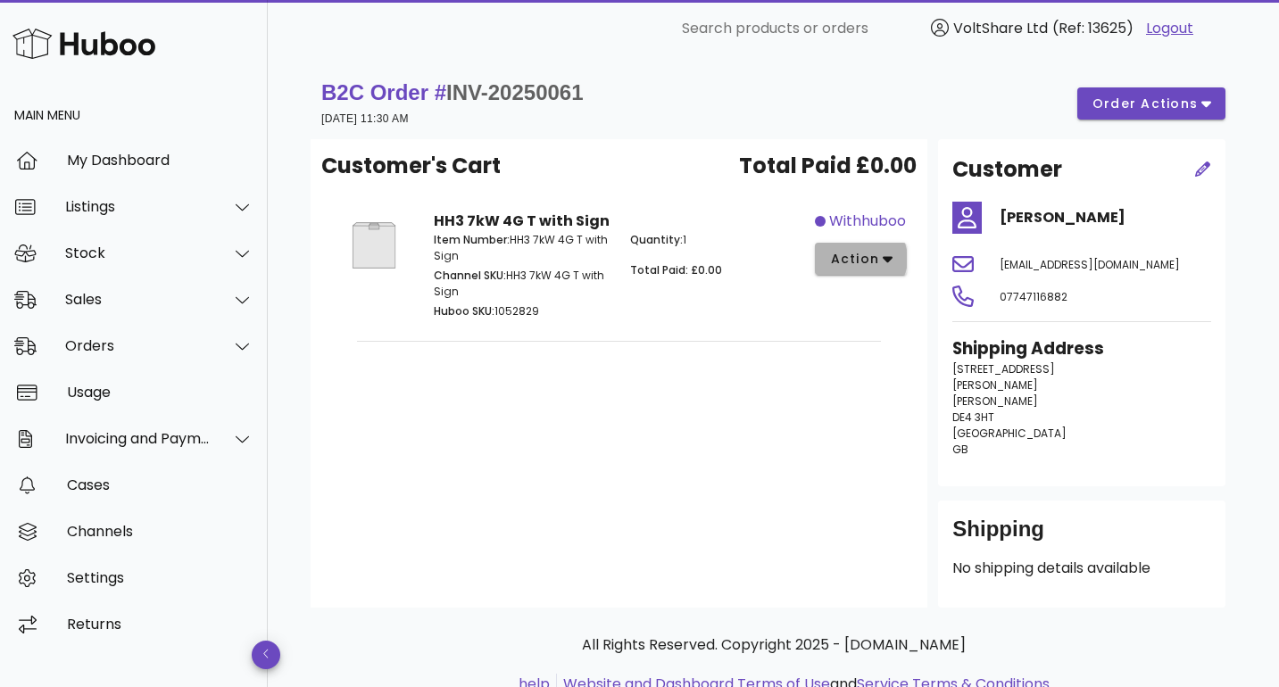
click at [865, 267] on span "action" at bounding box center [854, 259] width 50 height 19
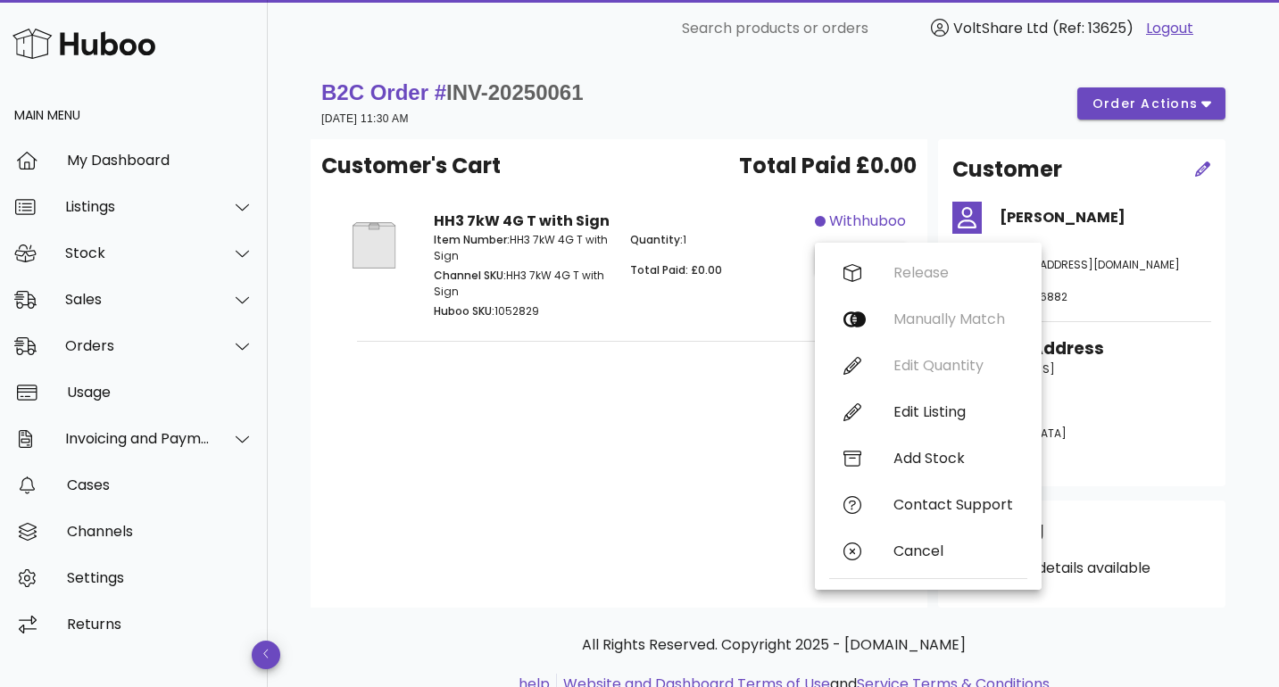
click at [654, 421] on div "Customer's Cart Total Paid £0.00 HH3 7kW 4G T with Sign Item Number: HH3 7kW 4G…" at bounding box center [619, 373] width 617 height 469
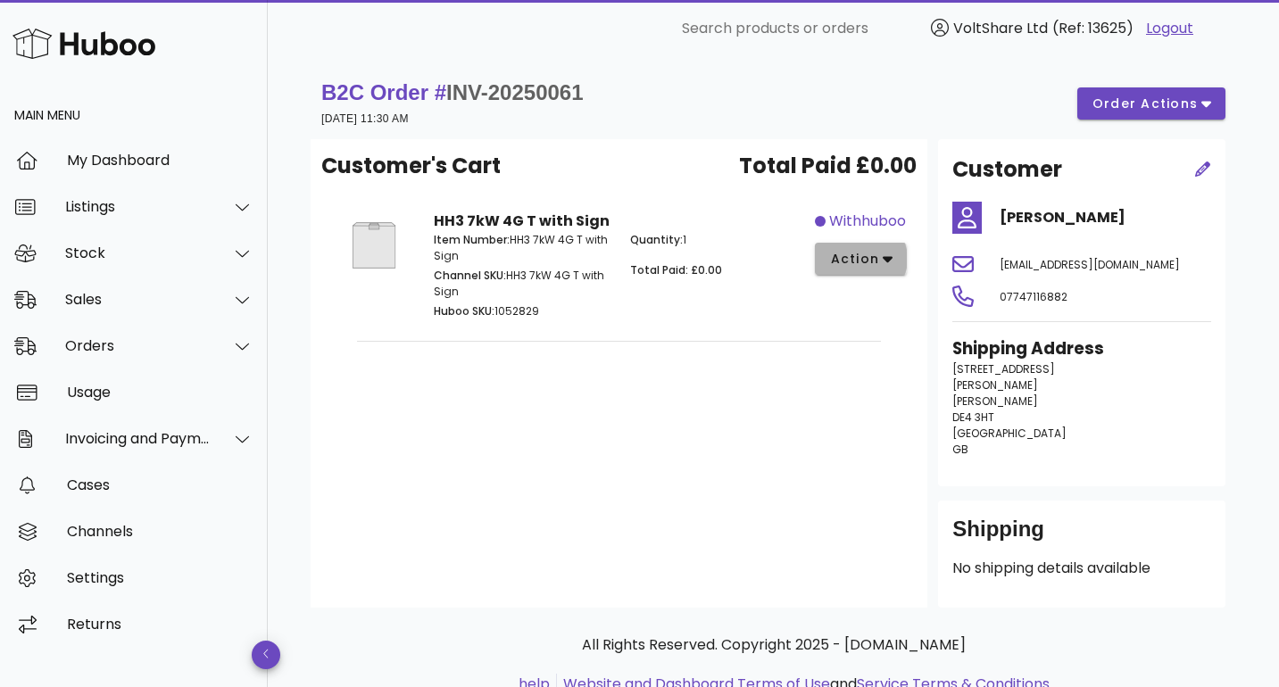
click at [867, 261] on span "action" at bounding box center [854, 259] width 50 height 19
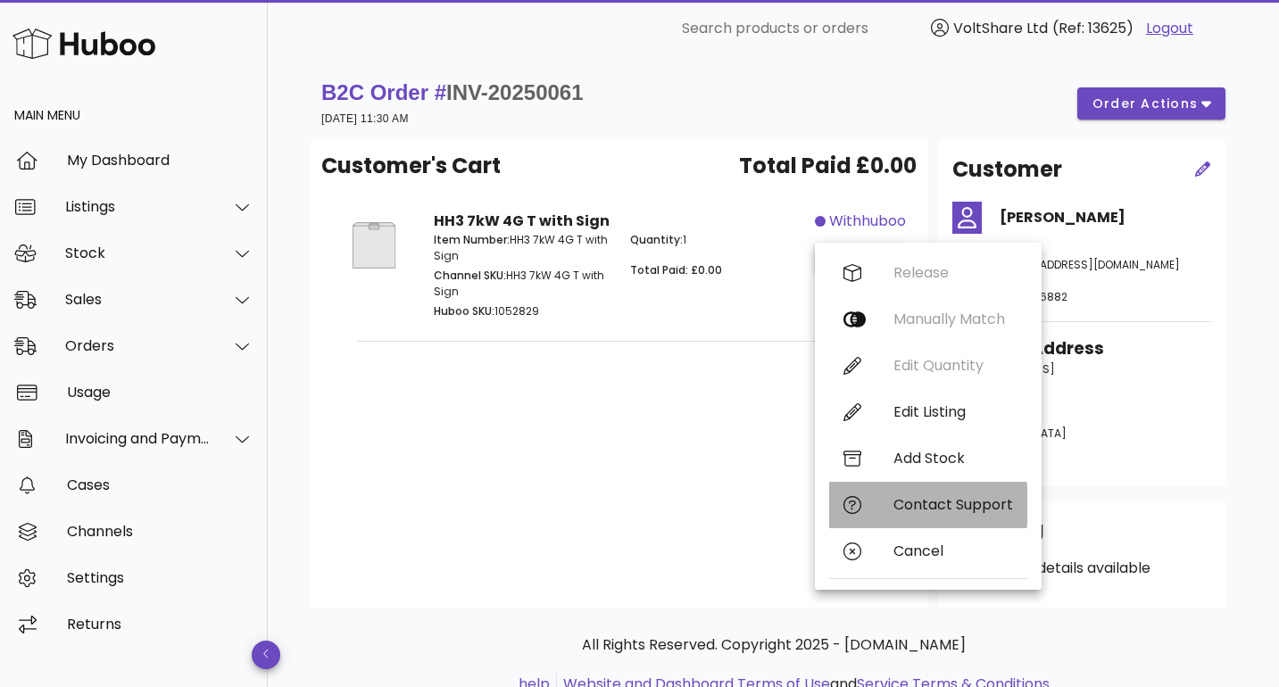
click at [898, 503] on div "Contact Support" at bounding box center [953, 504] width 120 height 17
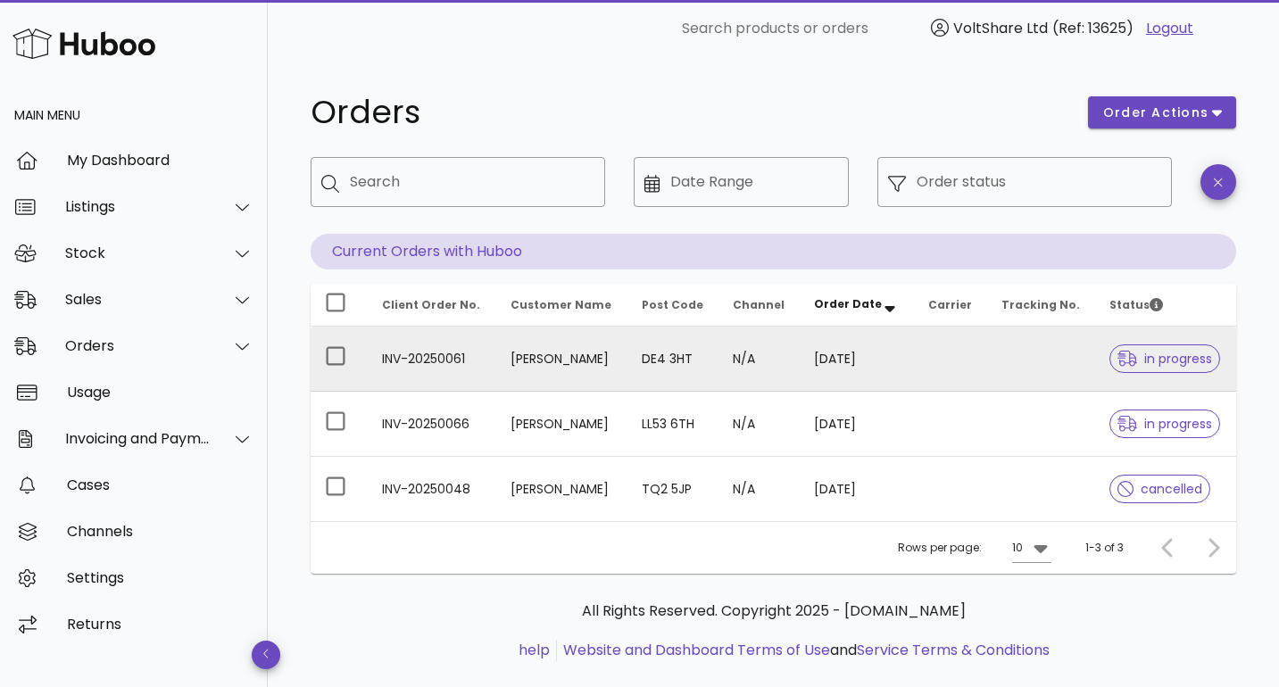
click at [1152, 359] on span "in progress" at bounding box center [1164, 359] width 95 height 12
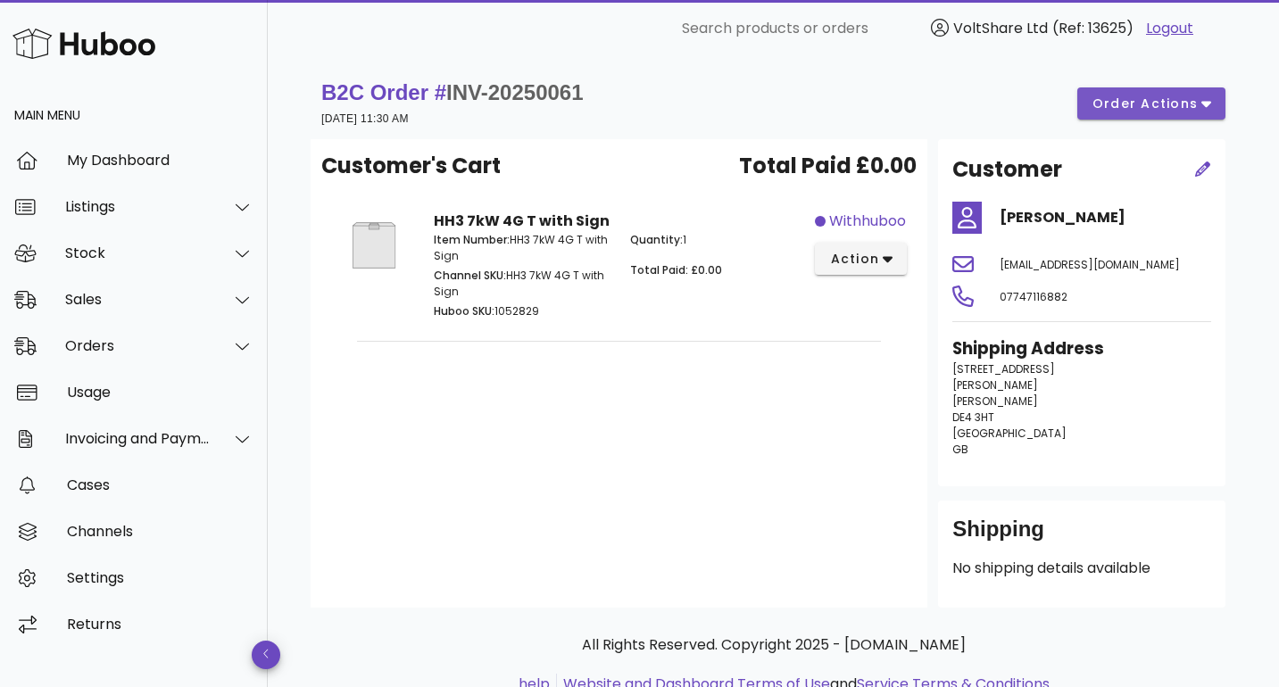
click at [1127, 106] on span "order actions" at bounding box center [1144, 104] width 107 height 19
click at [779, 71] on div "B2C Order # INV-20250061 02 September 2025 at 11:30 AM order actions" at bounding box center [773, 103] width 925 height 71
click at [139, 295] on div "Sales" at bounding box center [137, 299] width 145 height 17
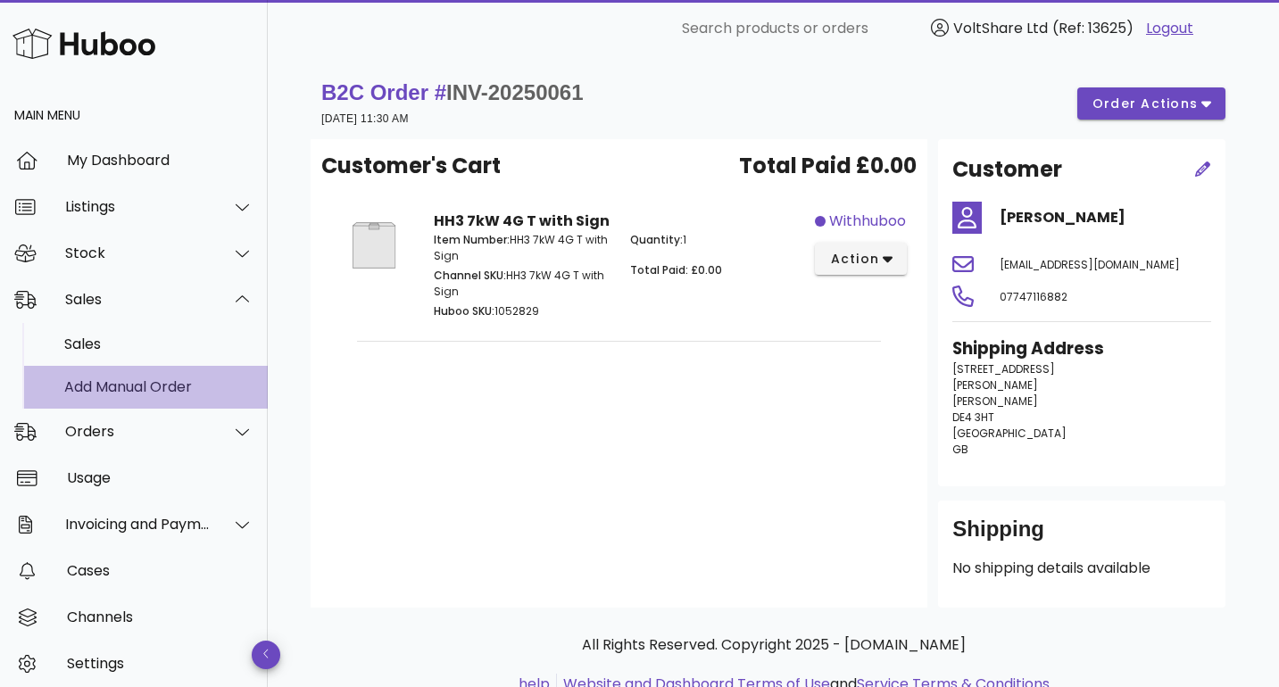
click at [147, 378] on div "Add Manual Order" at bounding box center [158, 387] width 189 height 38
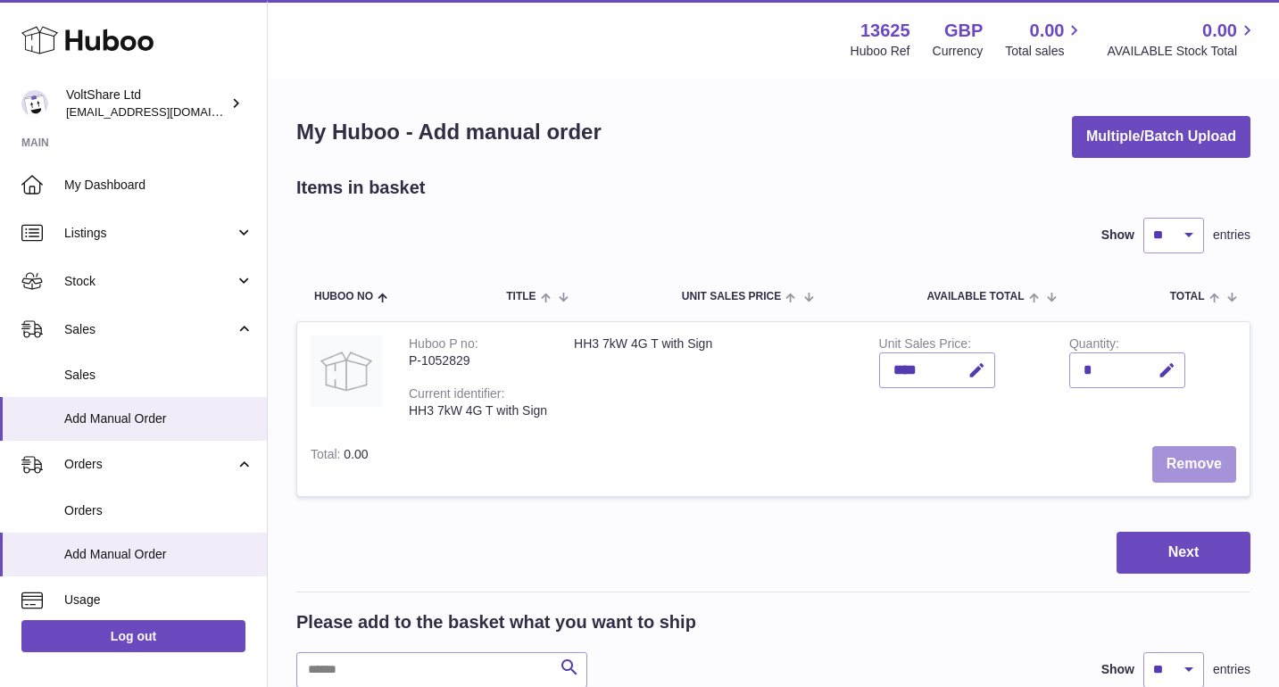
click at [1181, 446] on button "Remove" at bounding box center [1194, 464] width 84 height 37
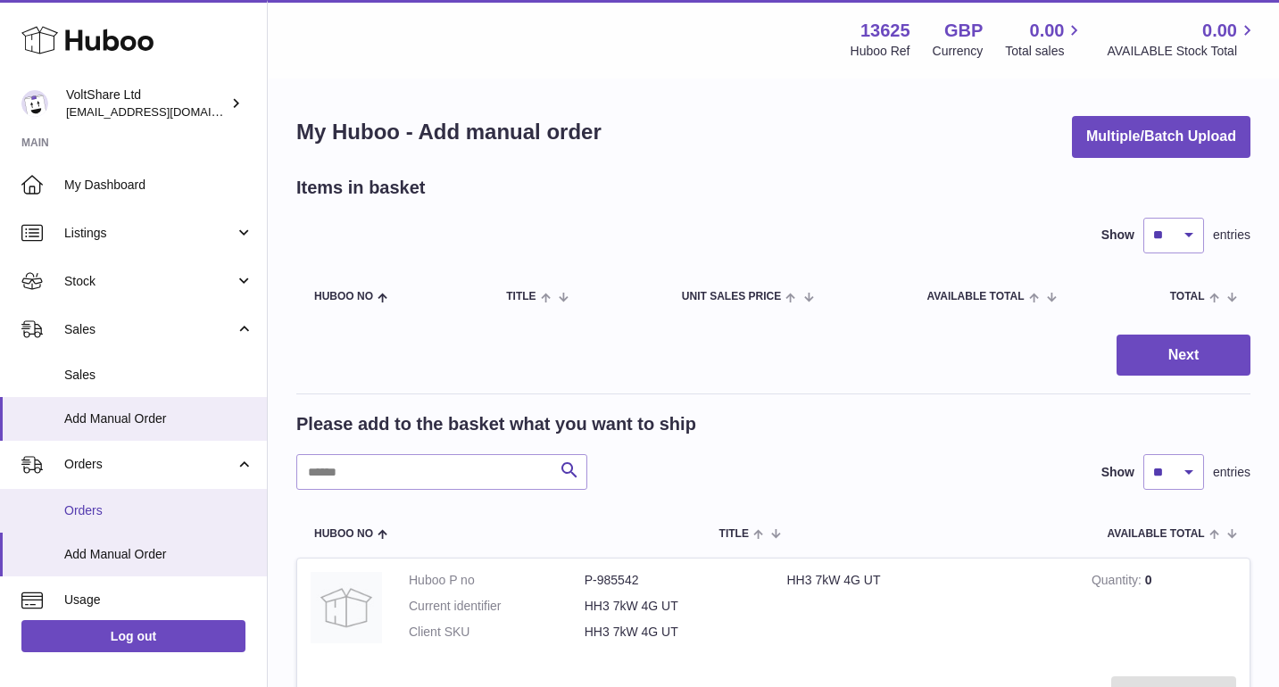
click at [149, 518] on link "Orders" at bounding box center [133, 511] width 267 height 44
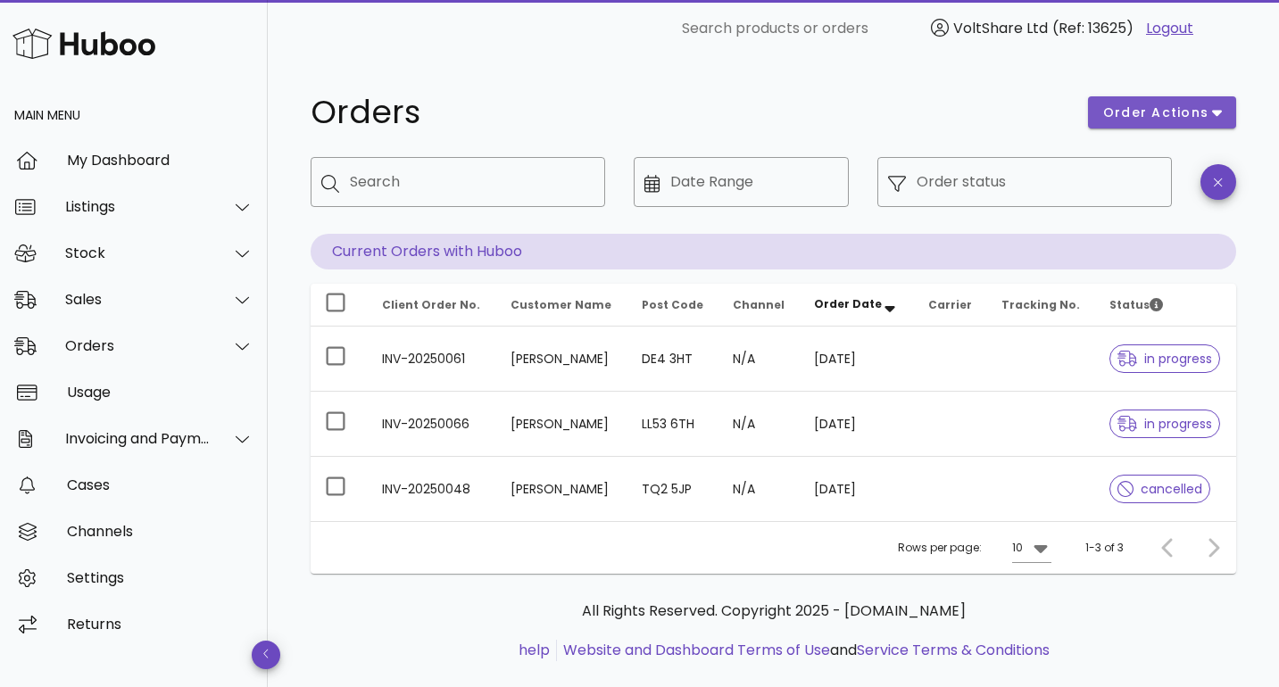
click at [1158, 100] on button "order actions" at bounding box center [1162, 112] width 148 height 32
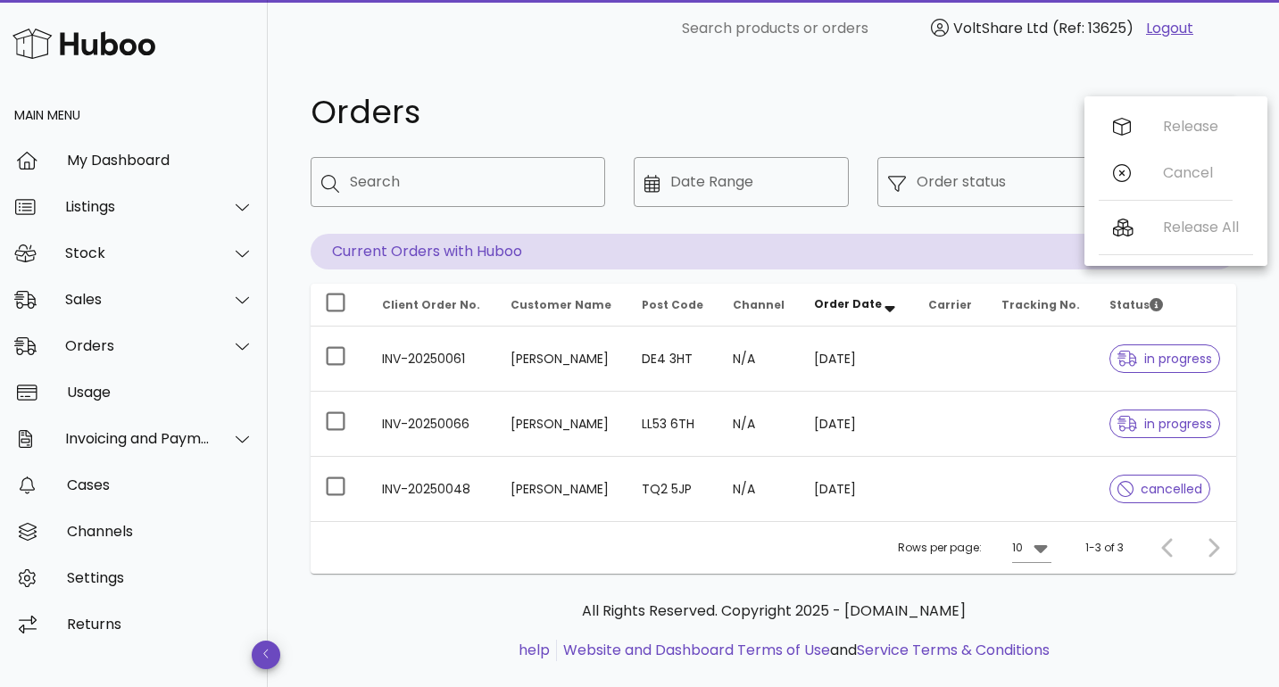
click at [928, 70] on div "Orders order actions ​ Search ​ Date Range ​ Order status Current Orders with H…" at bounding box center [773, 387] width 1011 height 661
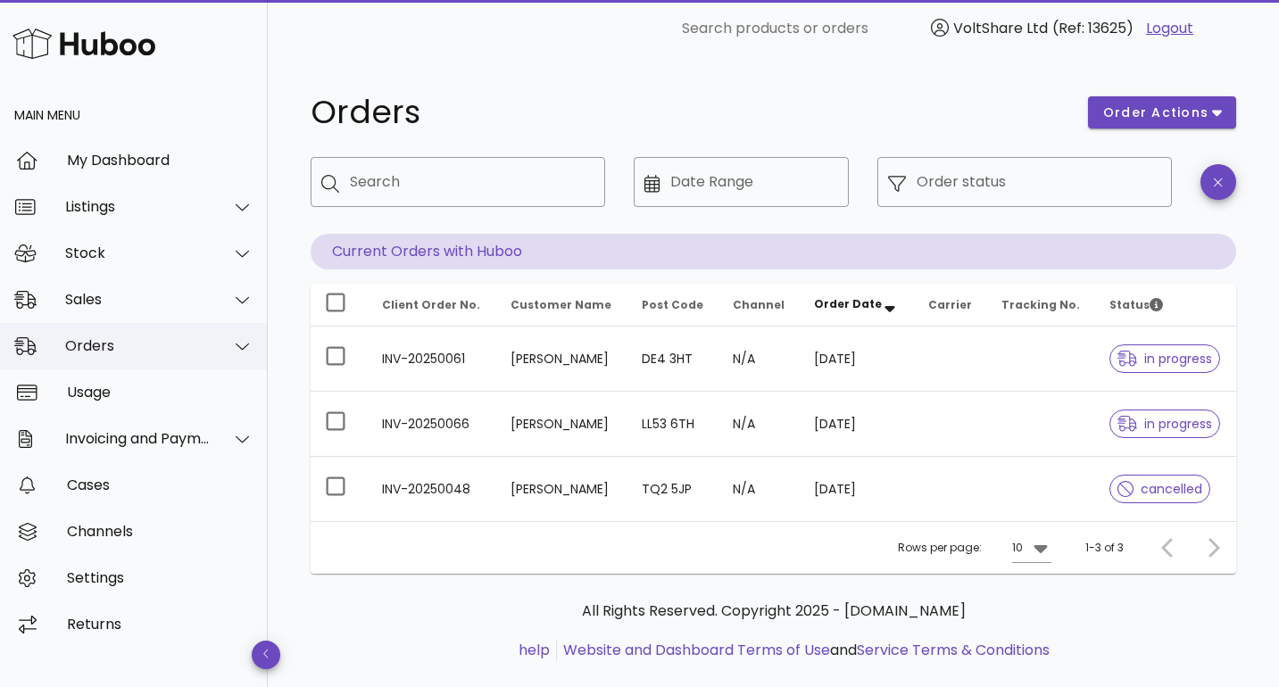
click at [253, 344] on div "Orders" at bounding box center [134, 346] width 268 height 46
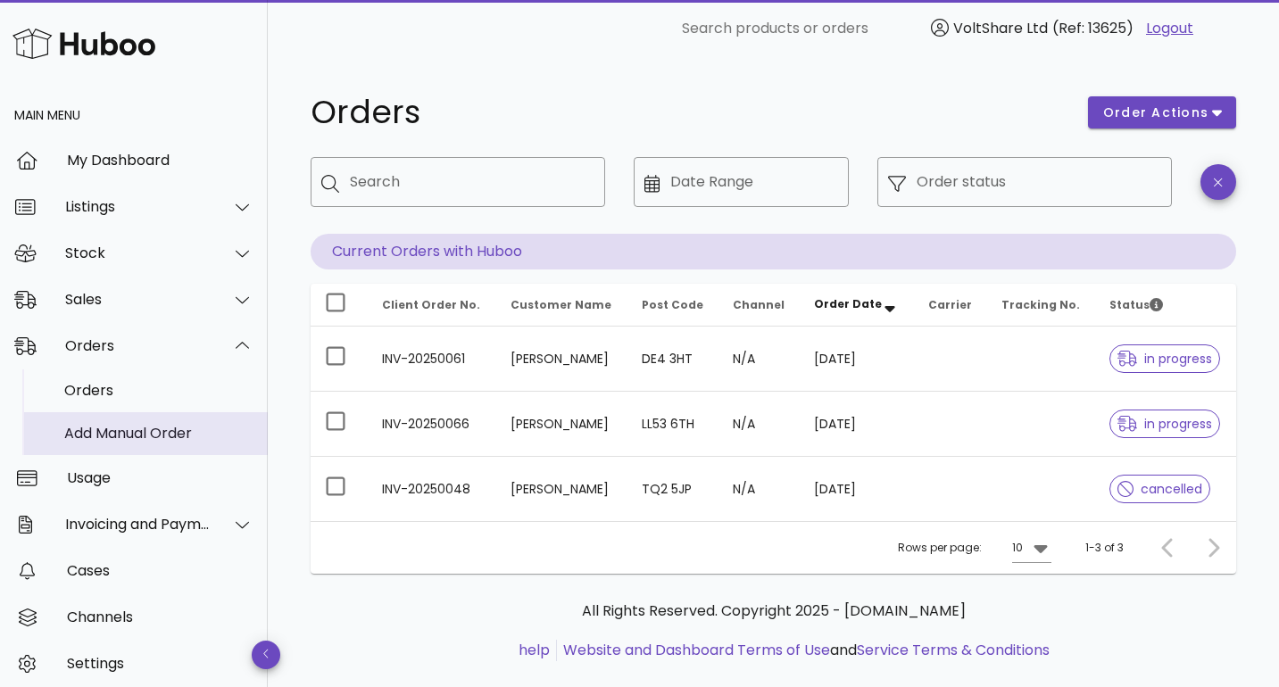
click at [214, 426] on div "Add Manual Order" at bounding box center [158, 433] width 189 height 17
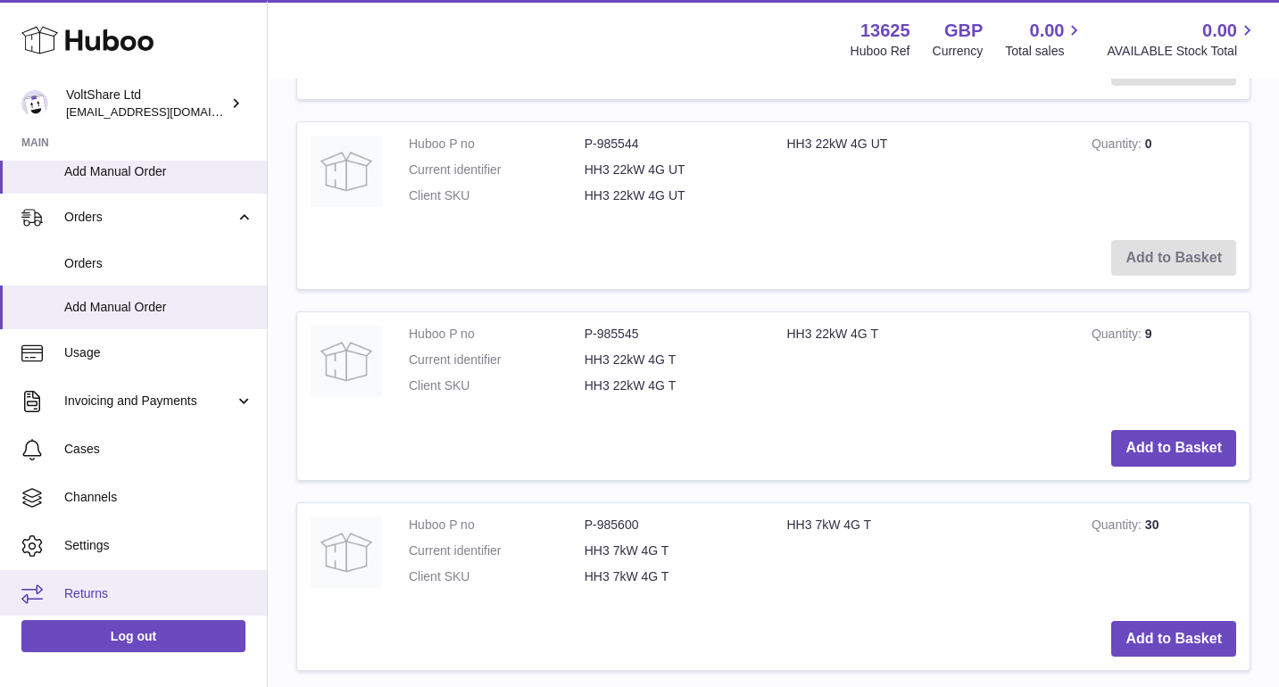
scroll to position [246, 0]
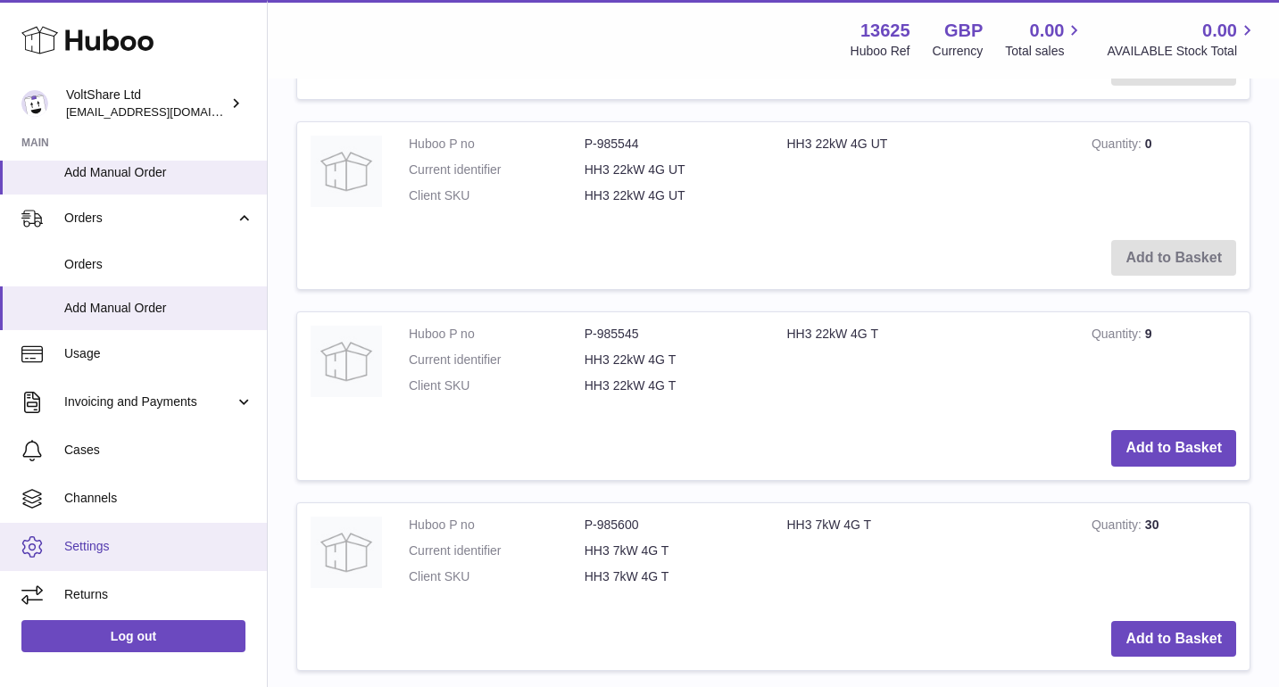
click at [105, 546] on span "Settings" at bounding box center [158, 546] width 189 height 17
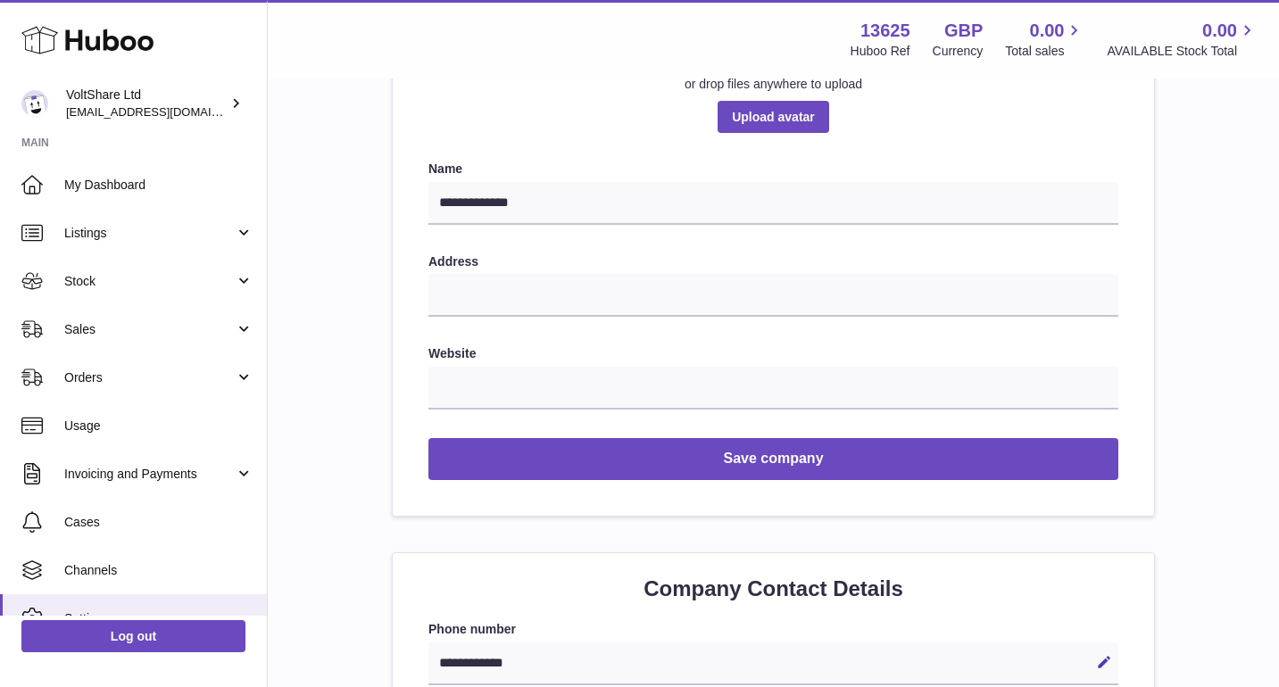
scroll to position [82, 0]
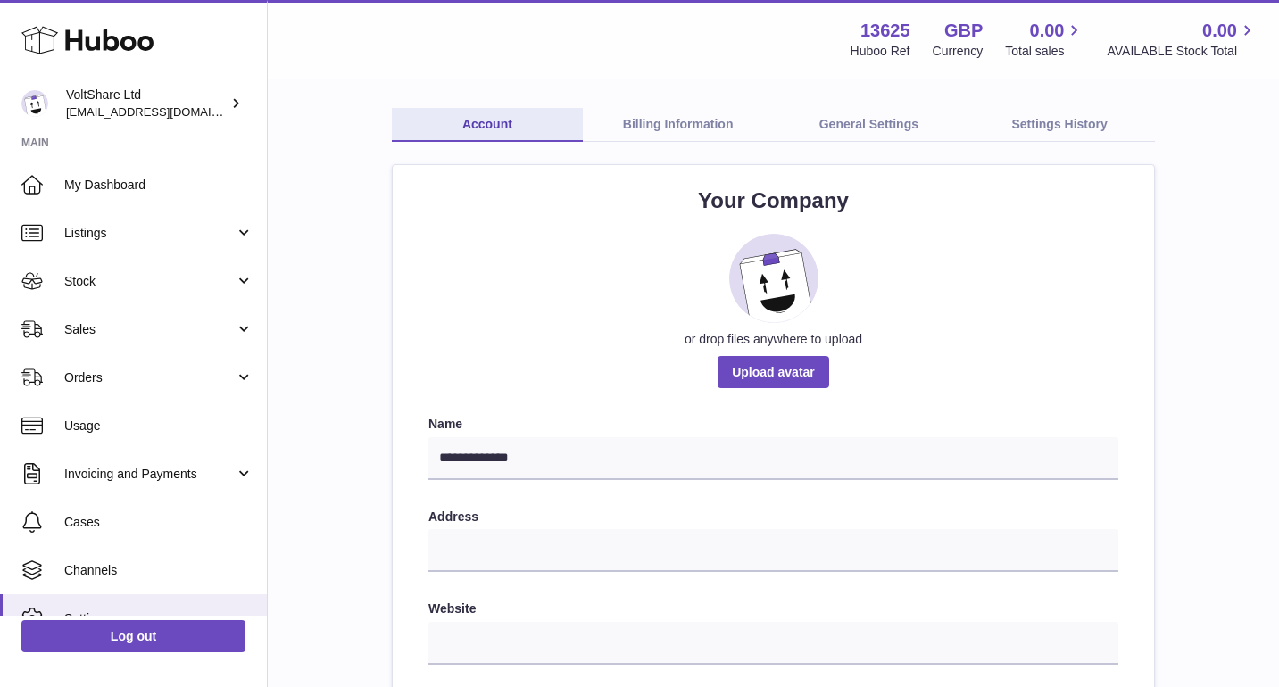
click at [926, 129] on link "General Settings" at bounding box center [869, 125] width 191 height 34
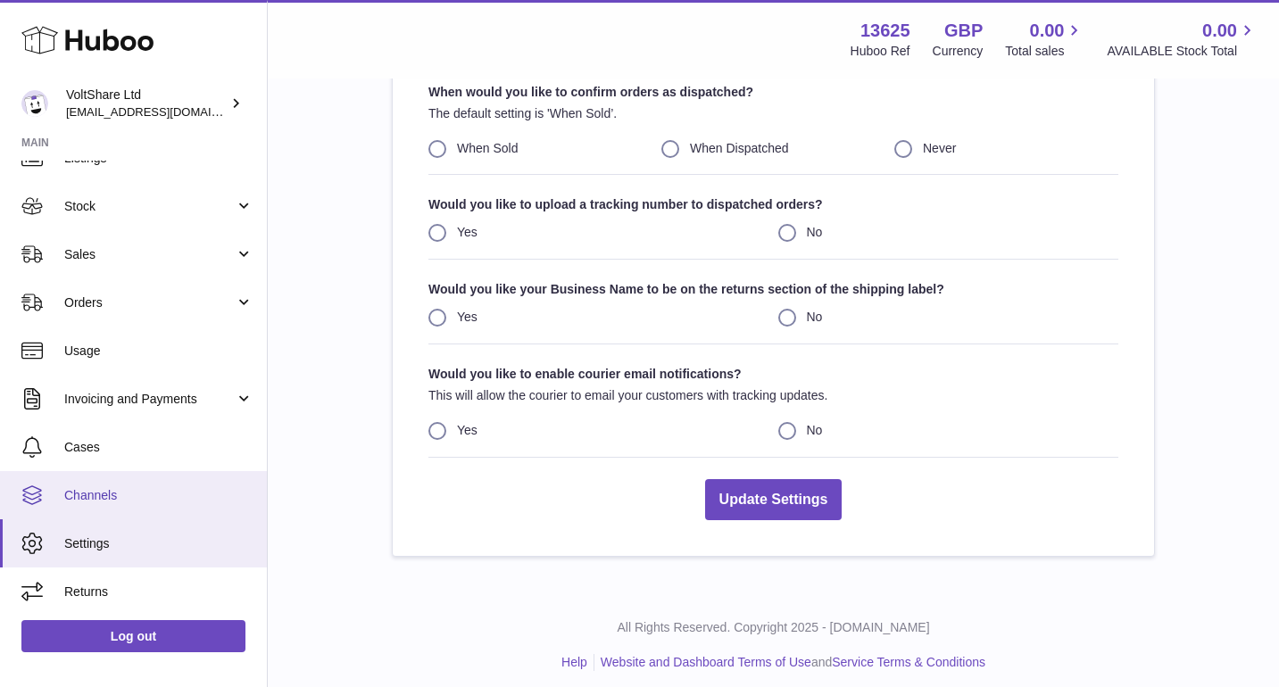
scroll to position [75, 0]
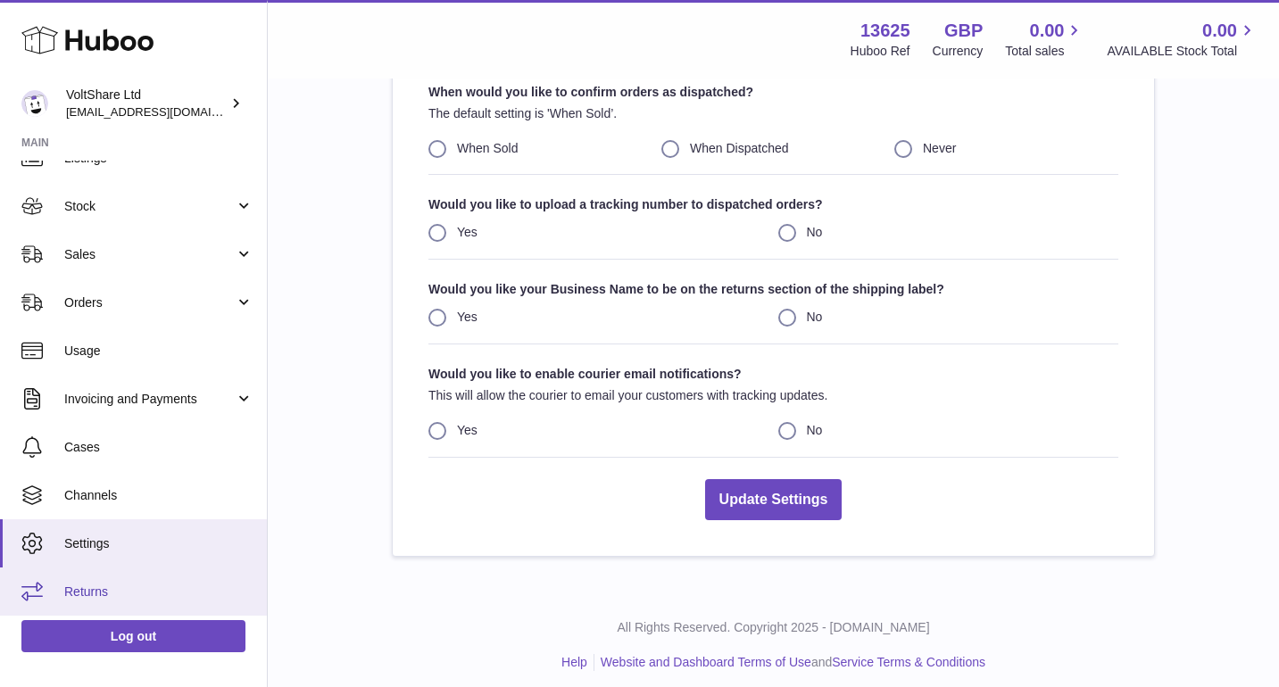
click at [178, 577] on link "Returns" at bounding box center [133, 592] width 267 height 48
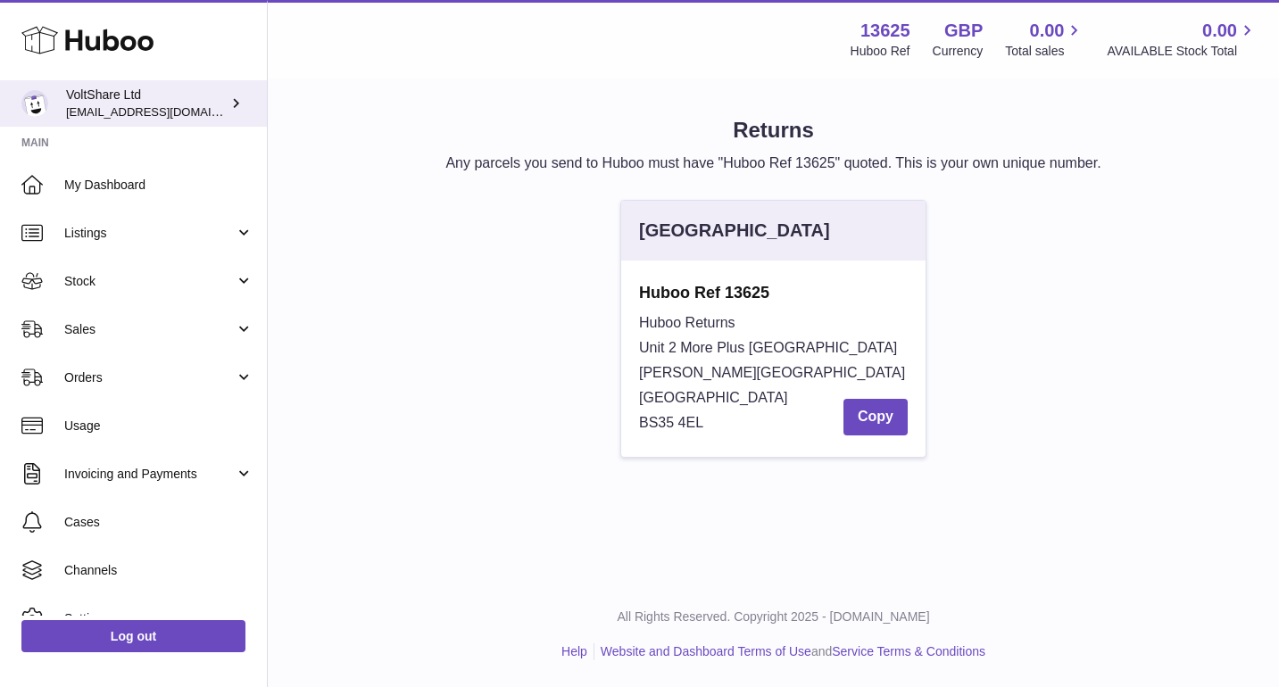
click at [212, 93] on div "VoltShare Ltd [EMAIL_ADDRESS][DOMAIN_NAME]" at bounding box center [146, 104] width 161 height 34
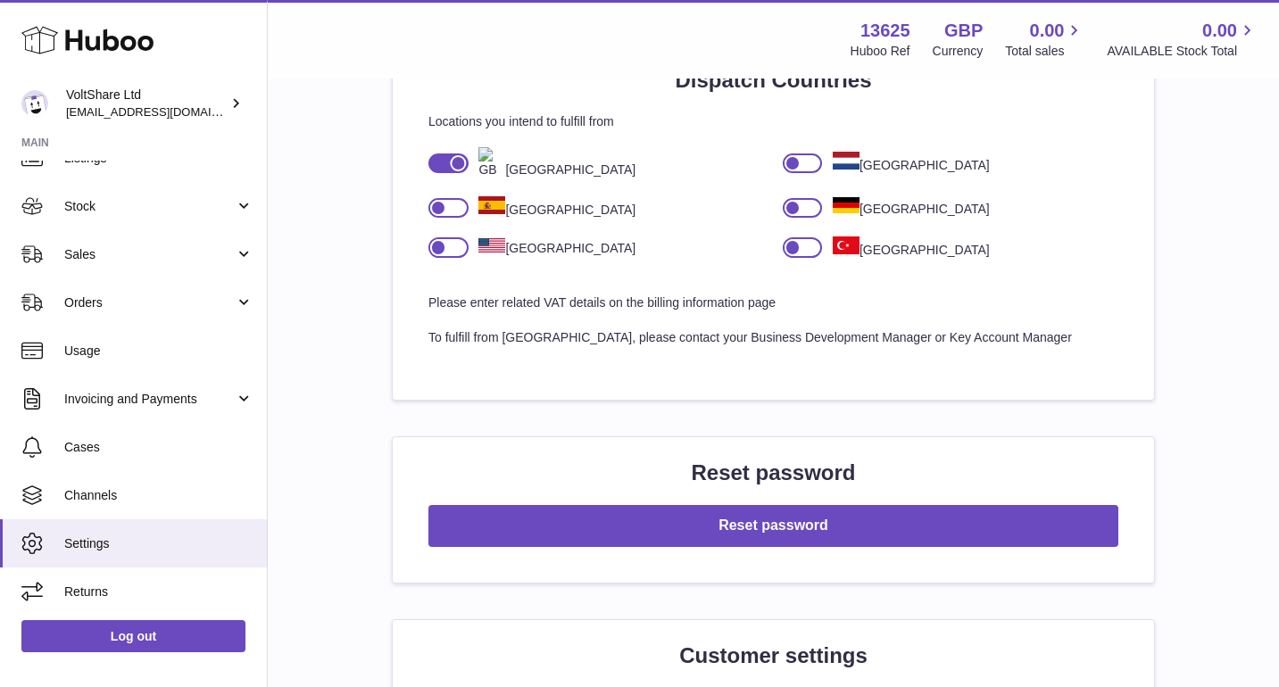
scroll to position [1188, 0]
